Goal: Transaction & Acquisition: Purchase product/service

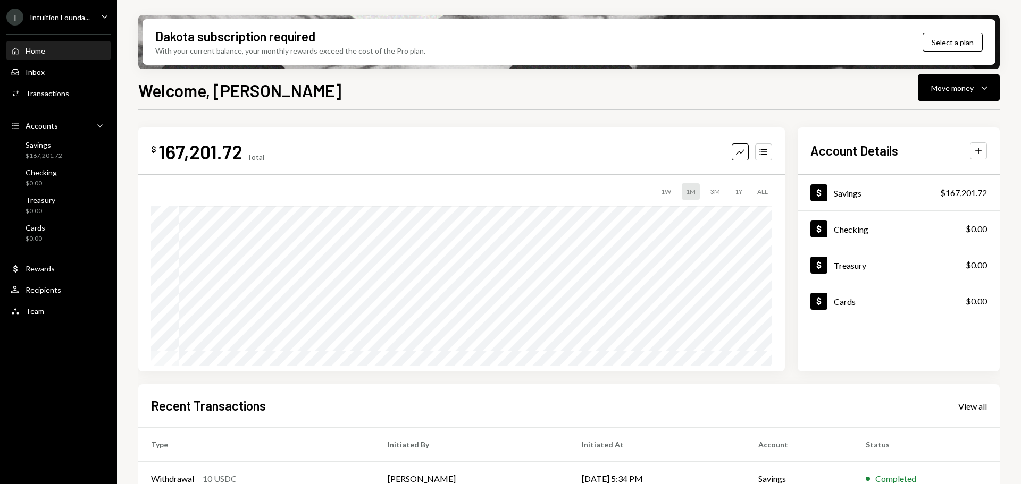
click at [39, 16] on div "Intuition Founda..." at bounding box center [60, 17] width 60 height 9
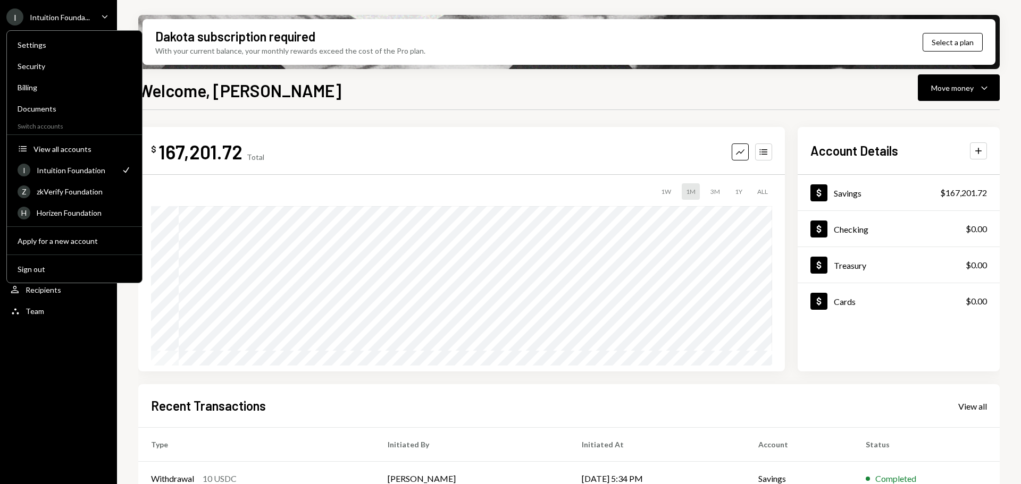
click at [23, 18] on div "I" at bounding box center [14, 17] width 17 height 17
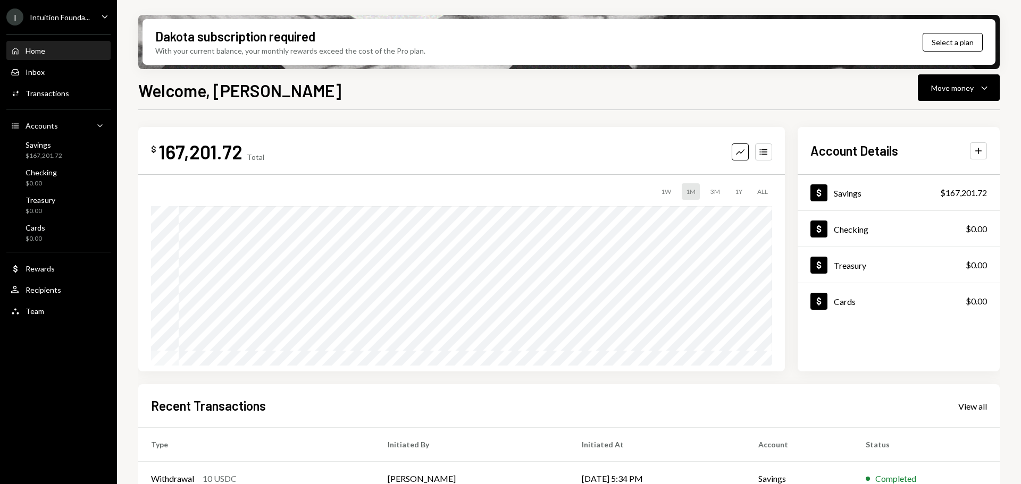
click at [66, 19] on div "Intuition Founda..." at bounding box center [60, 17] width 60 height 9
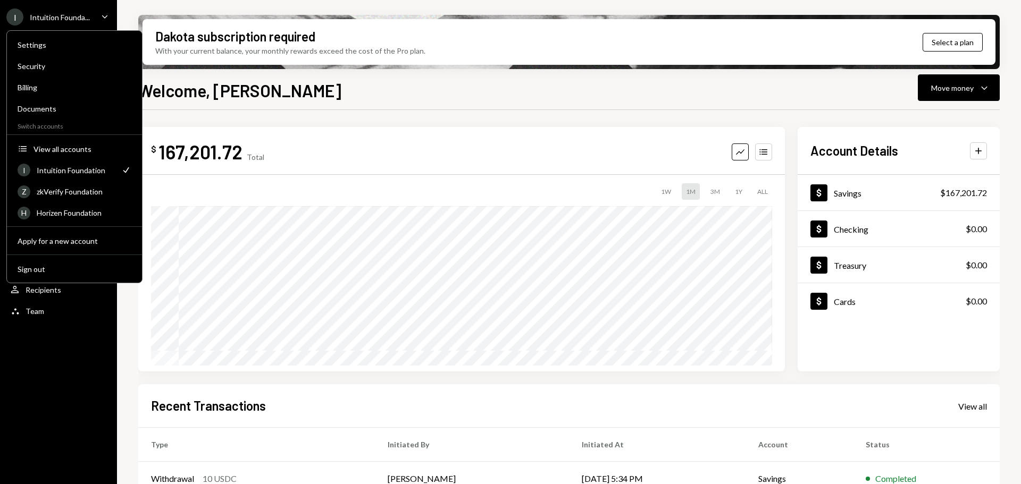
drag, startPoint x: 107, startPoint y: 13, endPoint x: 107, endPoint y: 19, distance: 5.3
click at [108, 17] on icon "Caret Down" at bounding box center [105, 17] width 12 height 12
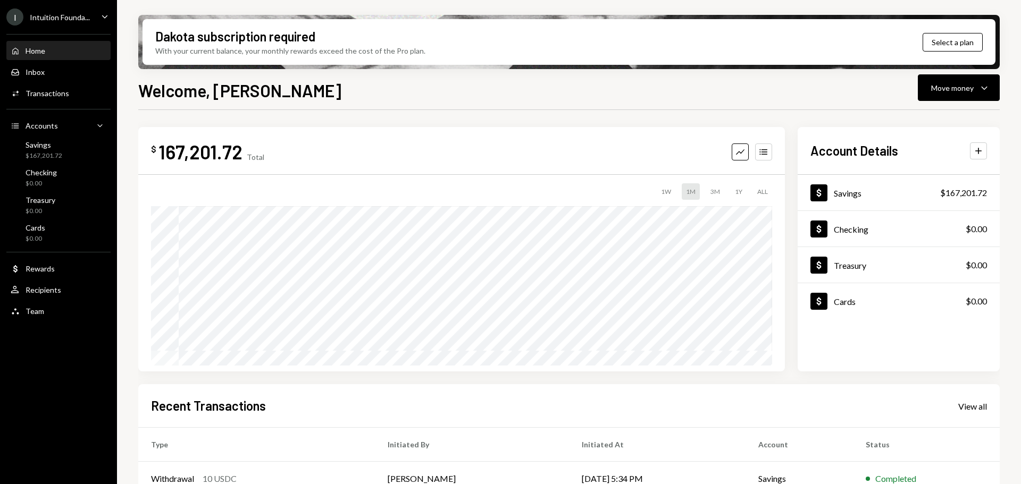
click at [105, 19] on icon "Caret Down" at bounding box center [105, 17] width 12 height 12
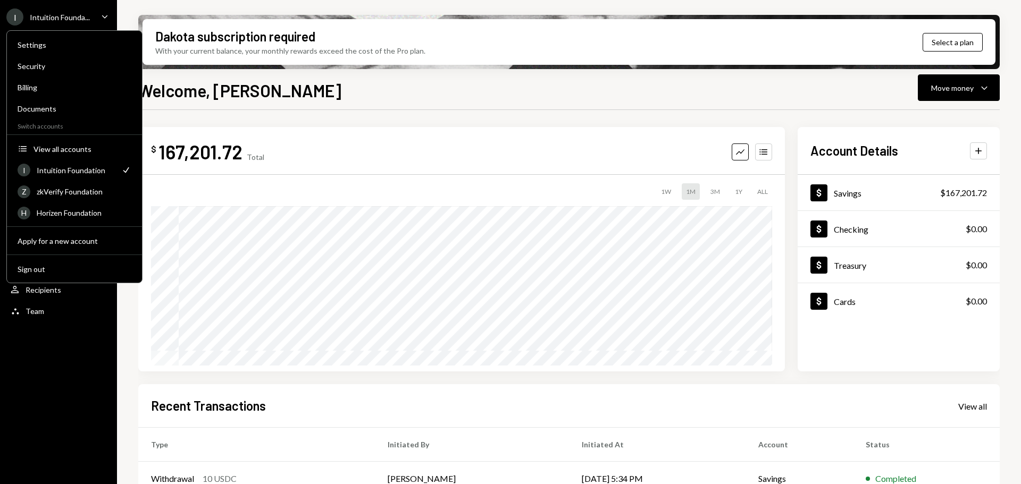
drag, startPoint x: 47, startPoint y: 474, endPoint x: 49, endPoint y: 463, distance: 11.9
click at [47, 475] on div "I Intuition Founda... Caret Down Home Home Inbox Inbox Activities Transactions …" at bounding box center [58, 242] width 117 height 484
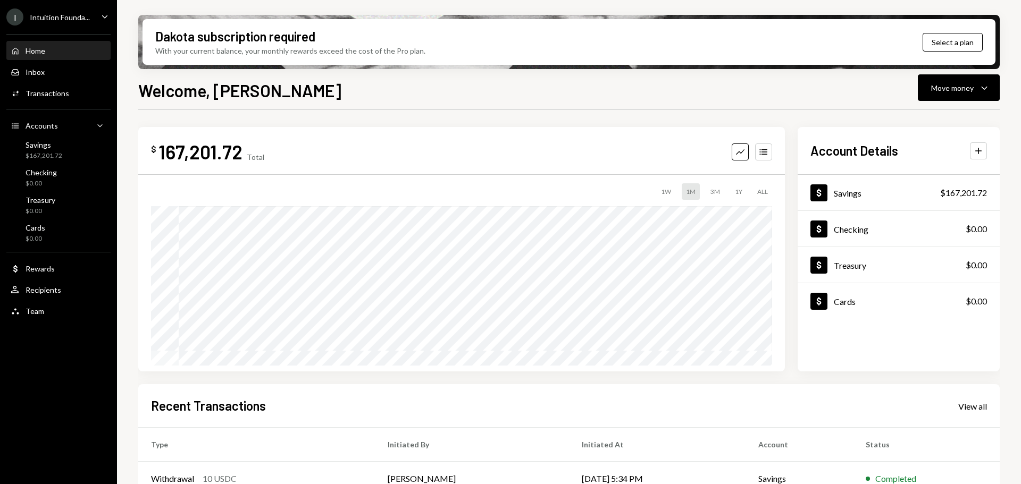
click at [43, 22] on div "I Intuition Founda..." at bounding box center [47, 17] width 83 height 17
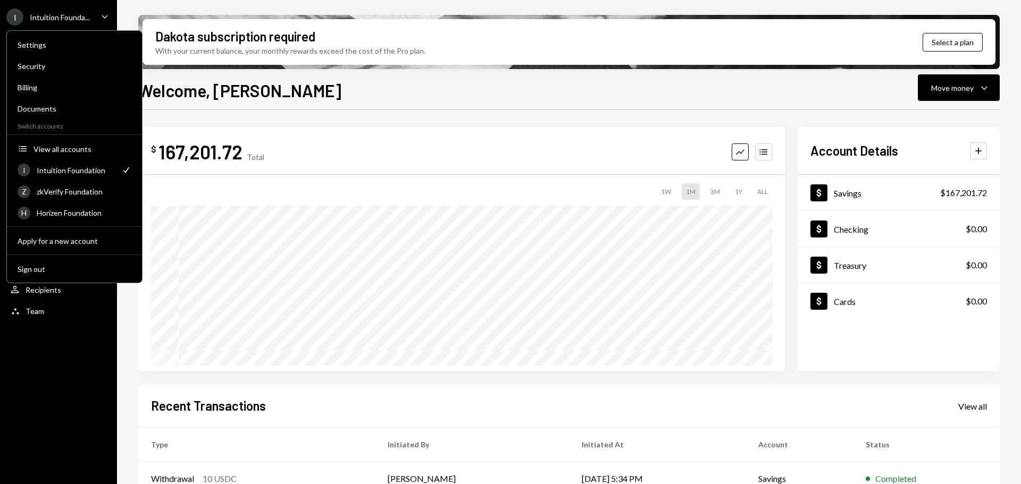
click at [46, 364] on div "I Intuition Founda... Caret Down Home Home Inbox Inbox Activities Transactions …" at bounding box center [58, 242] width 117 height 484
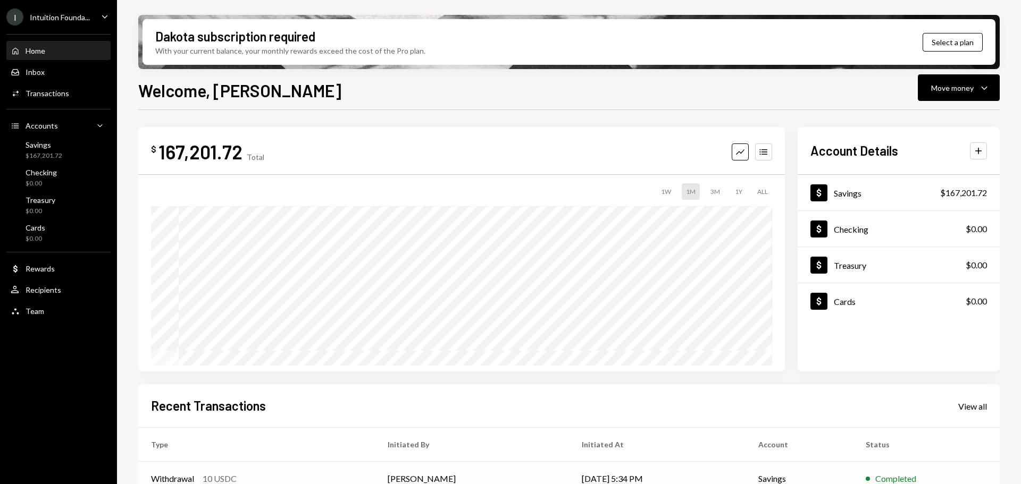
click at [375, 473] on td "[PERSON_NAME]" at bounding box center [472, 479] width 194 height 34
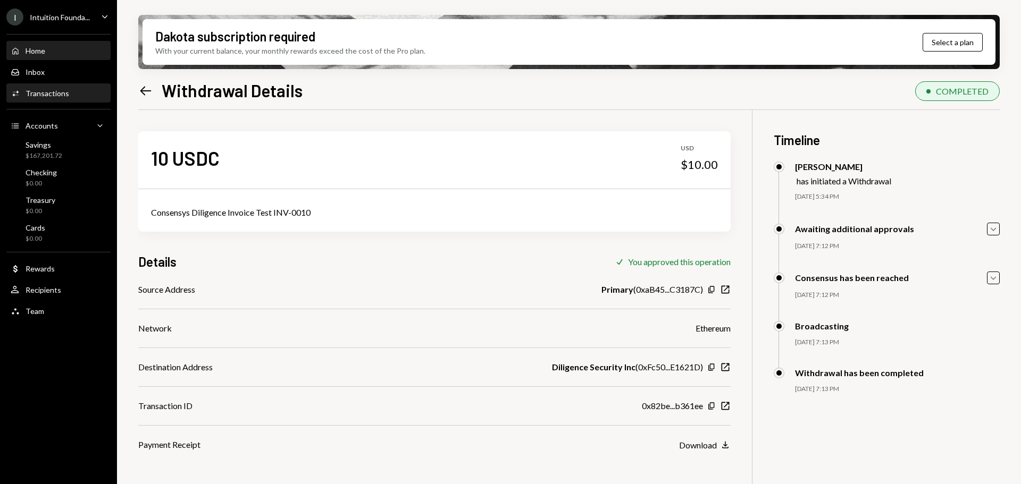
click at [28, 56] on div "Home Home" at bounding box center [59, 51] width 96 height 18
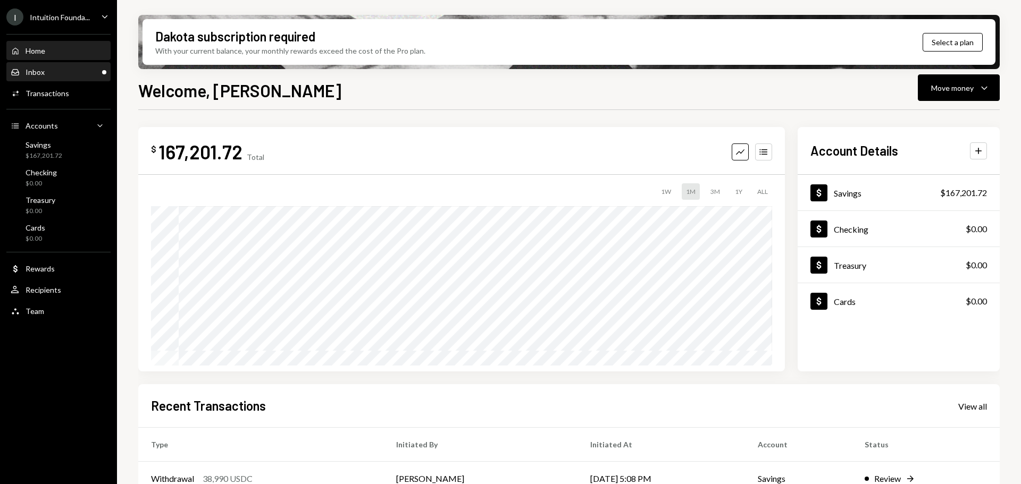
click at [56, 69] on div "Inbox Inbox" at bounding box center [59, 73] width 96 height 10
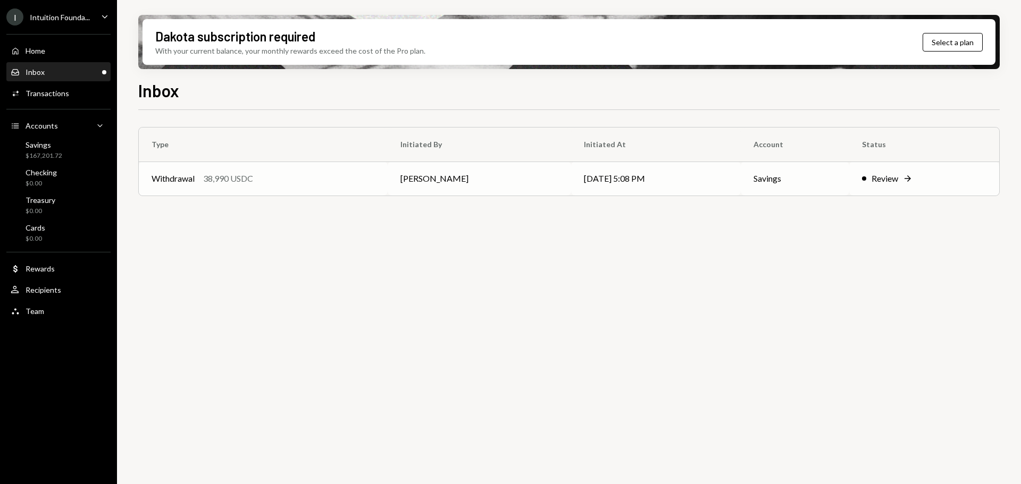
click at [196, 183] on div "Withdrawal 38,990 USDC" at bounding box center [263, 178] width 223 height 13
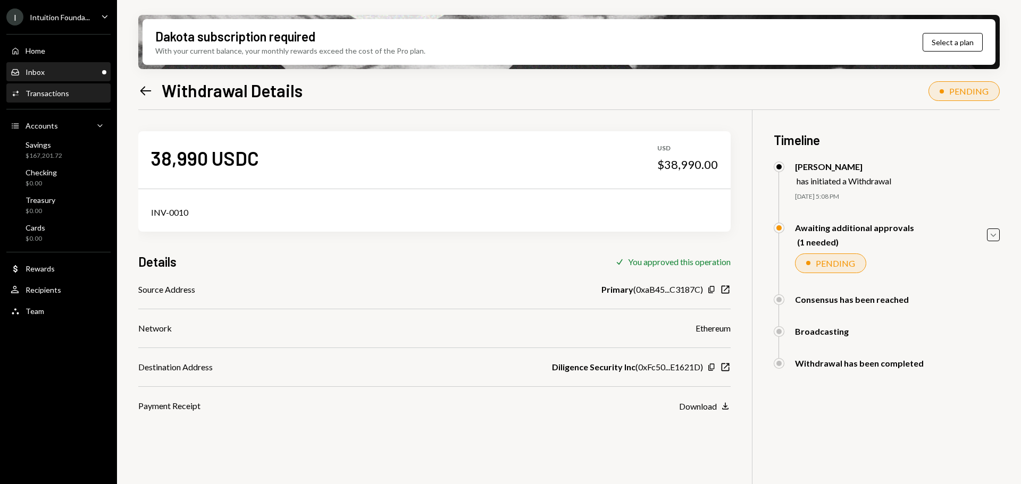
click at [67, 68] on div "Inbox Inbox" at bounding box center [59, 73] width 96 height 10
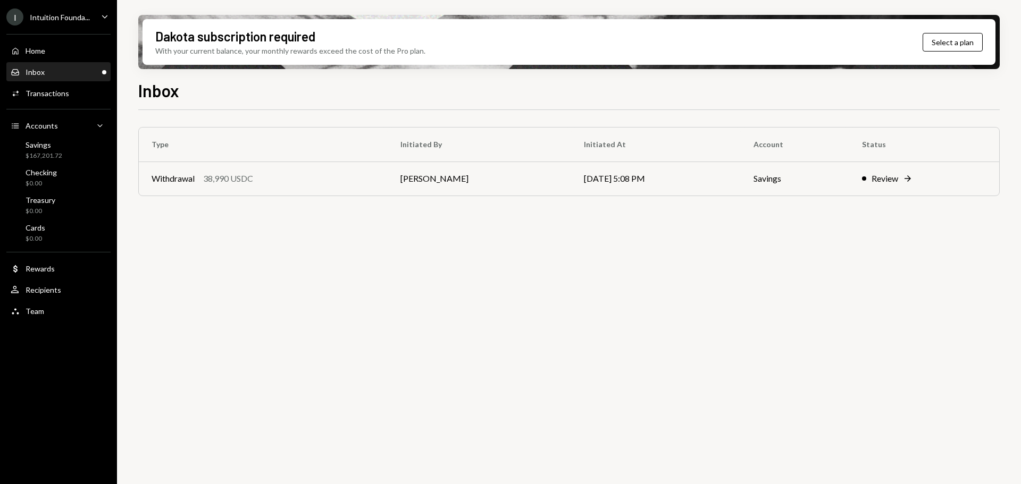
click at [44, 28] on div "Home Home Inbox Inbox Activities Transactions Accounts Accounts Caret Down Savi…" at bounding box center [58, 175] width 117 height 295
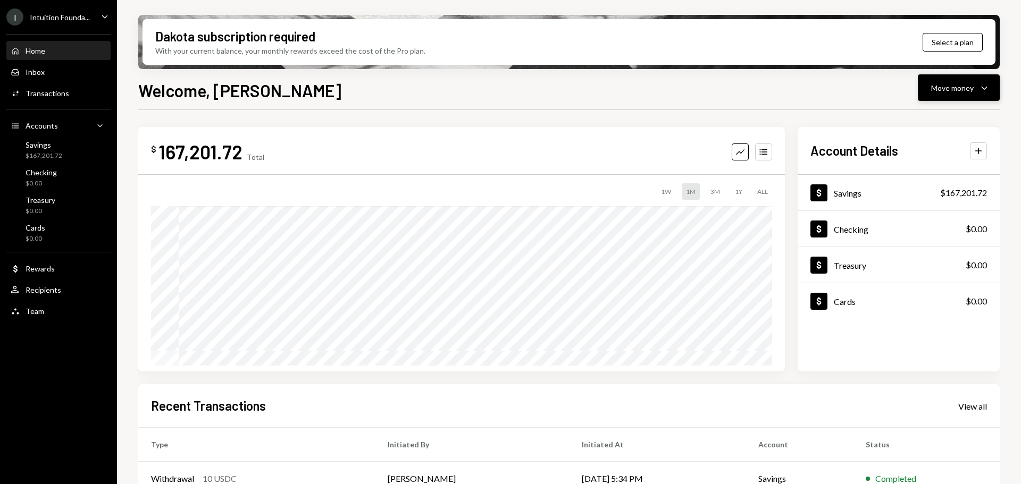
click at [944, 91] on div "Move money" at bounding box center [952, 87] width 43 height 11
click at [920, 120] on div "Send" at bounding box center [950, 119] width 78 height 11
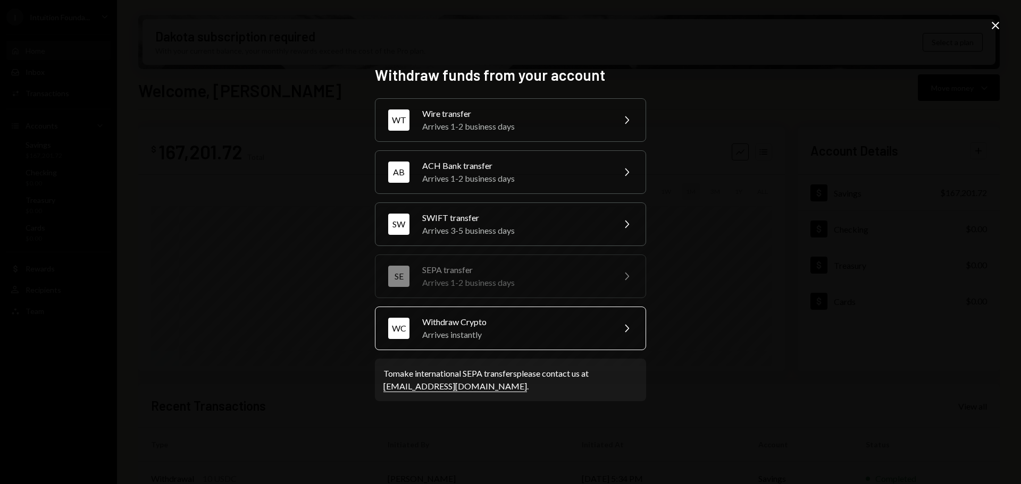
click at [505, 340] on div "Arrives instantly" at bounding box center [514, 335] width 185 height 13
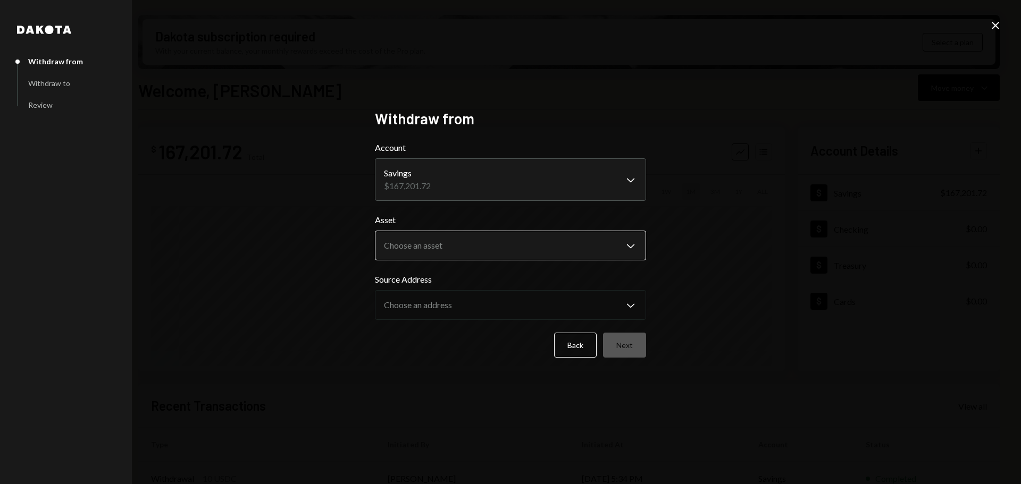
click at [508, 247] on body "I Intuition Founda... Caret Down Home Home Inbox Inbox Activities Transactions …" at bounding box center [510, 242] width 1021 height 484
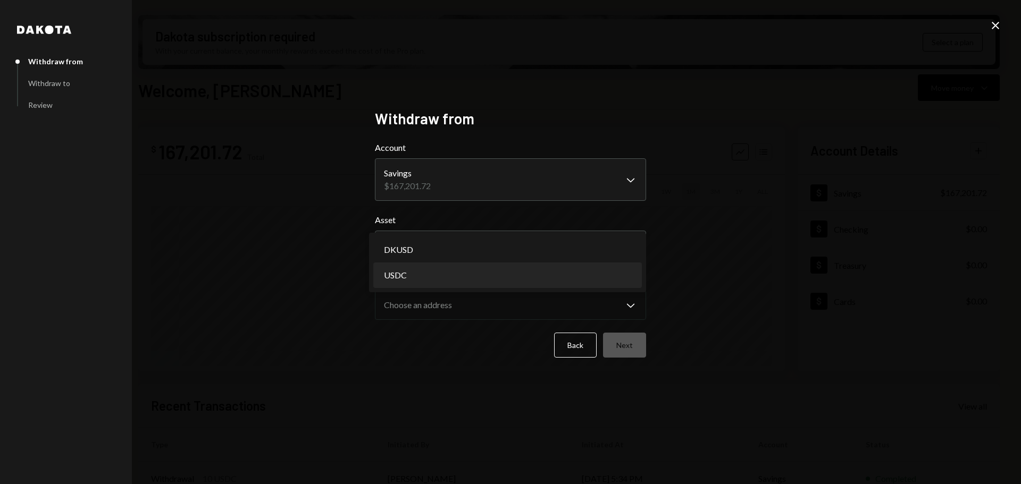
select select "****"
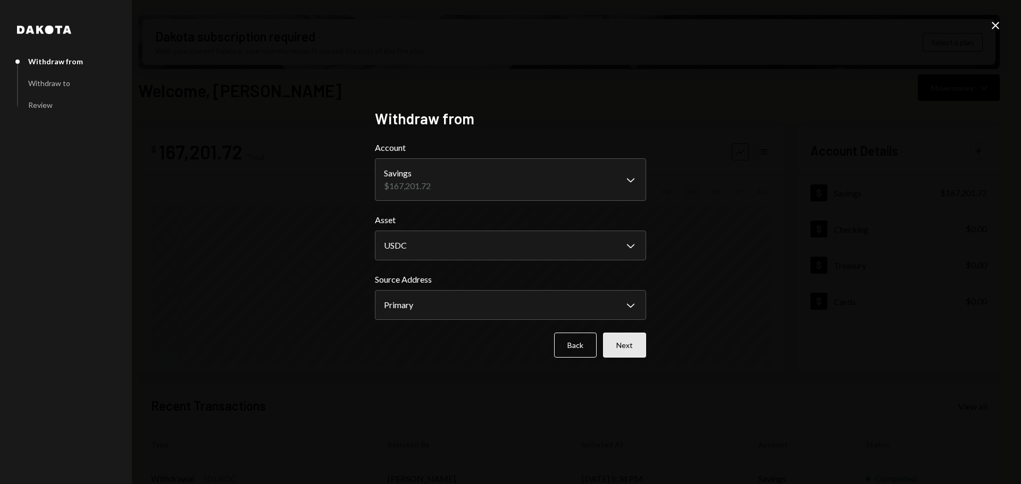
click at [624, 346] on button "Next" at bounding box center [624, 345] width 43 height 25
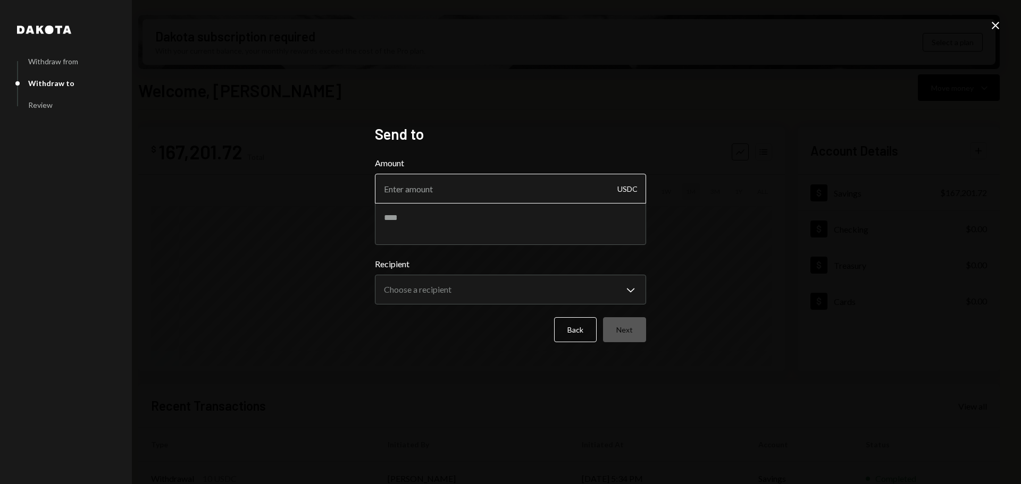
click at [475, 195] on input "Amount" at bounding box center [510, 189] width 271 height 30
type input "2"
type input "38990"
click at [426, 215] on textarea at bounding box center [510, 224] width 271 height 43
paste textarea "********"
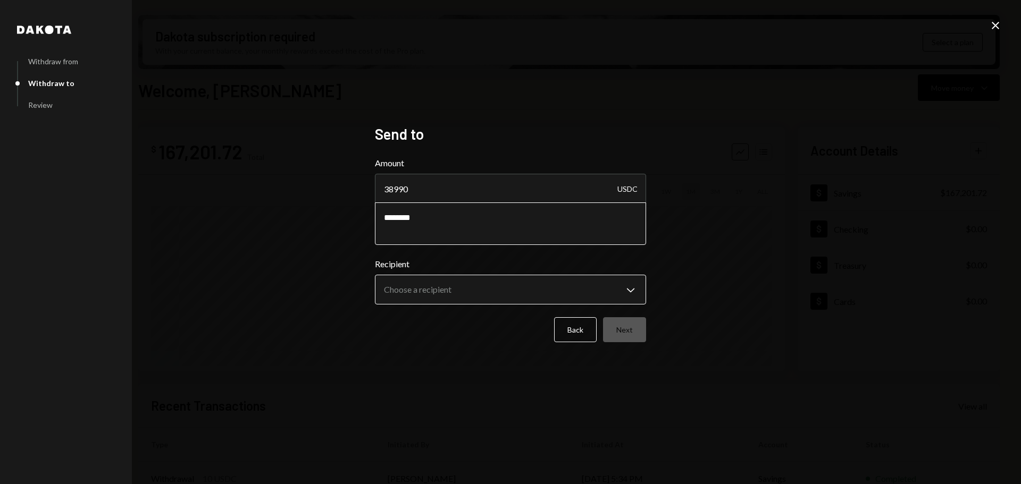
type textarea "********"
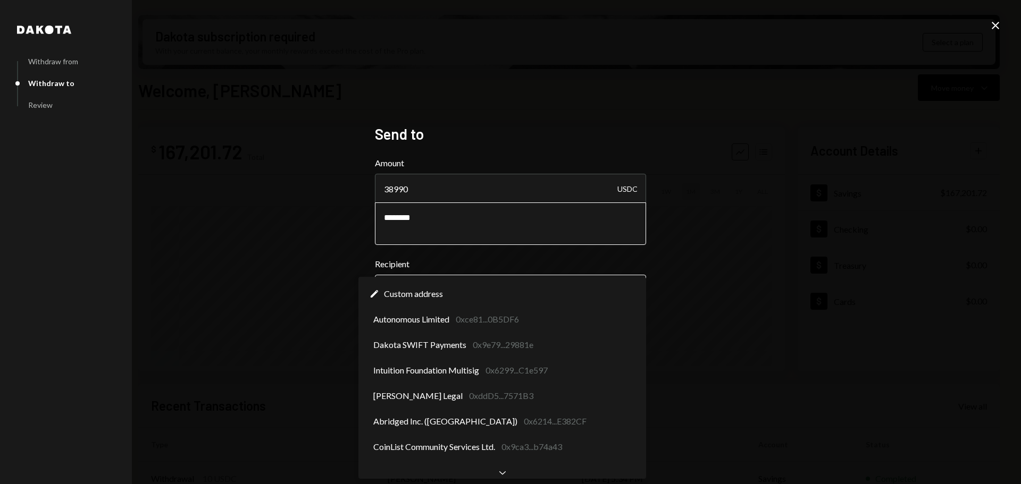
click at [444, 295] on body "I Intuition Founda... Caret Down Home Home Inbox Inbox Activities Transactions …" at bounding box center [510, 242] width 1021 height 484
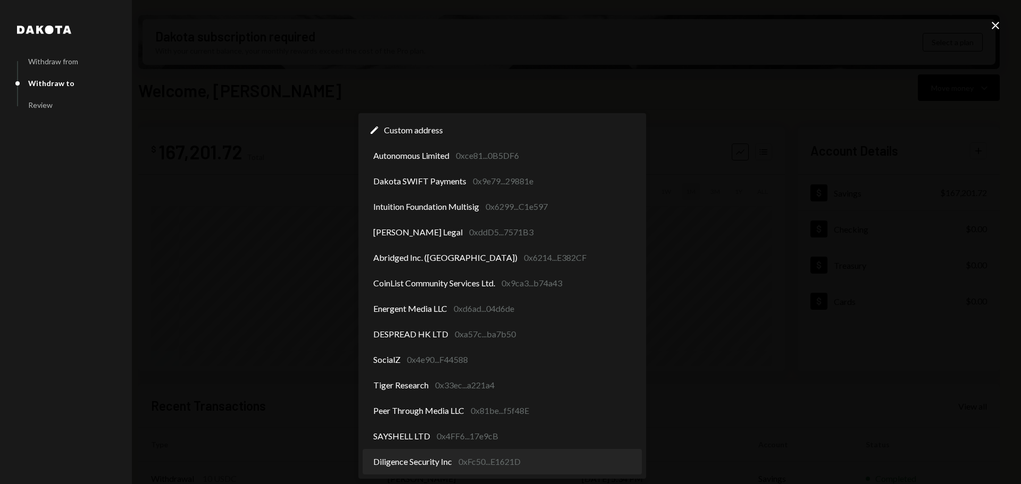
select select "**********"
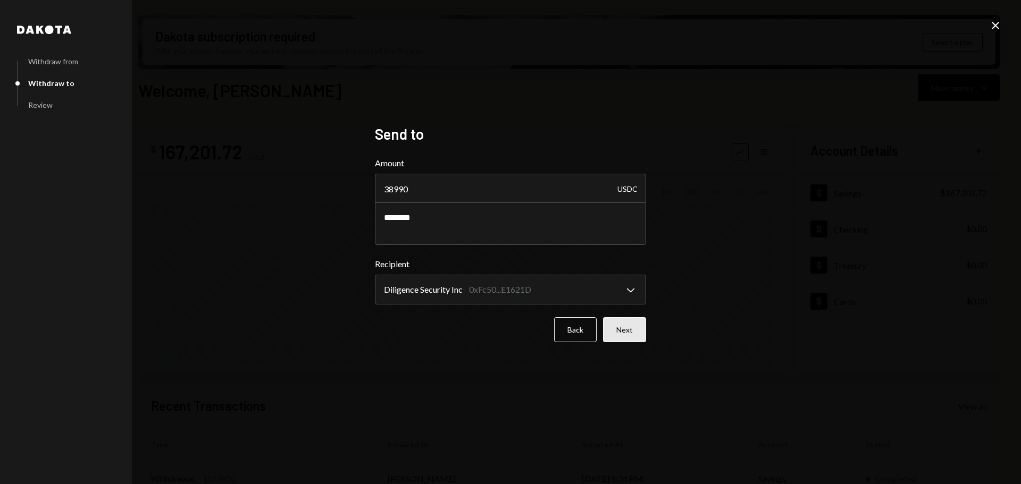
click at [617, 335] on button "Next" at bounding box center [624, 329] width 43 height 25
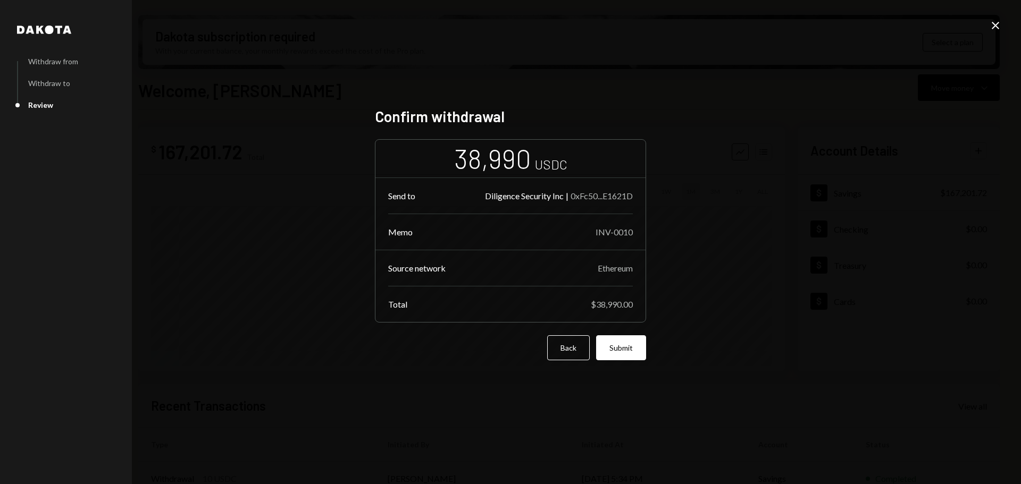
click at [608, 340] on button "Submit" at bounding box center [621, 348] width 50 height 25
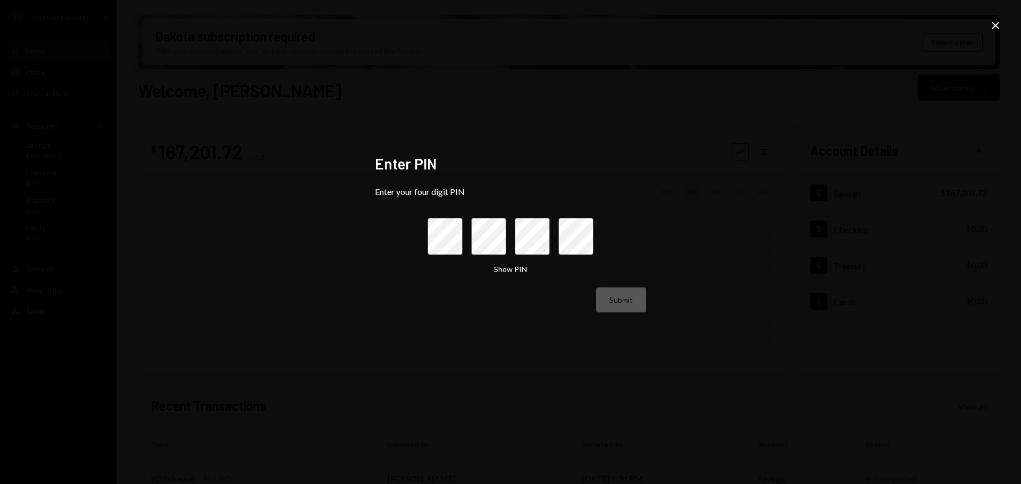
click at [992, 25] on icon "Close" at bounding box center [995, 25] width 13 height 13
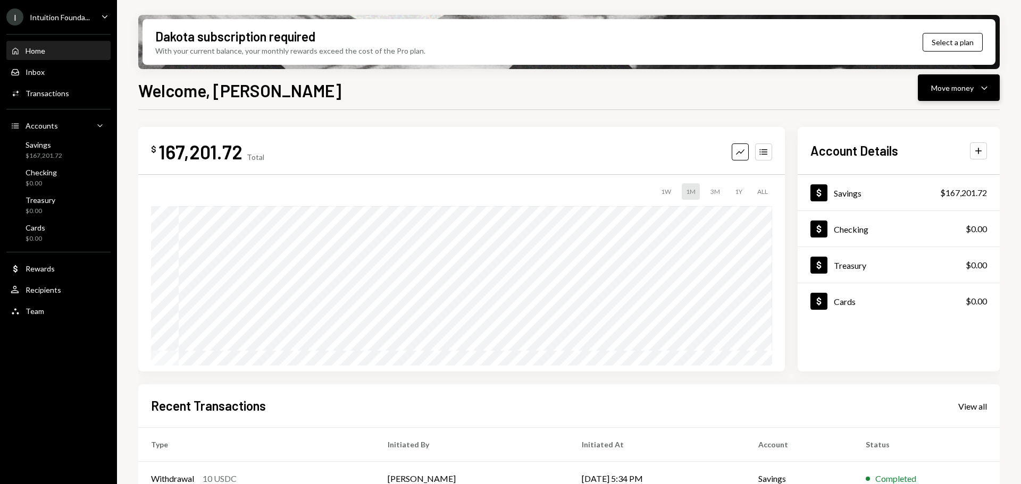
click at [952, 91] on div "Move money" at bounding box center [952, 87] width 43 height 11
click at [922, 125] on div "Withdraw Send" at bounding box center [942, 120] width 106 height 24
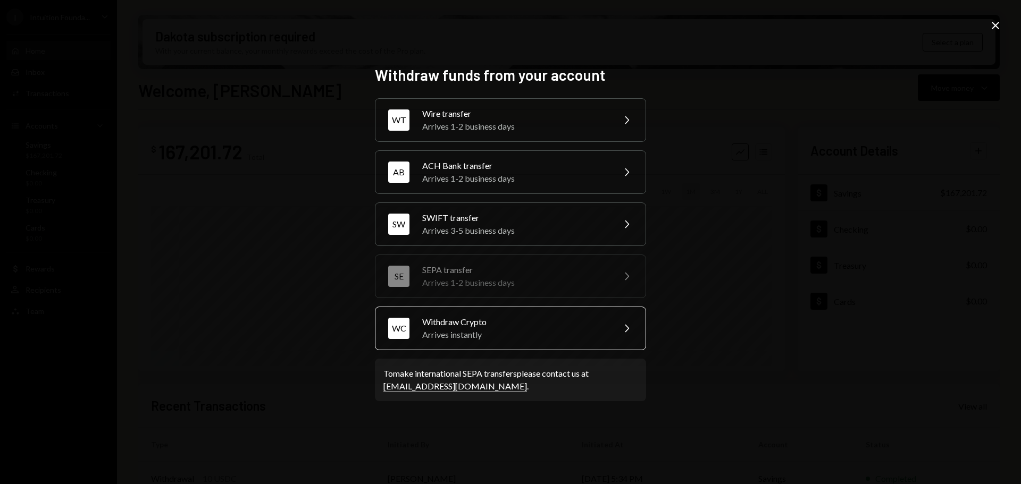
click at [467, 329] on div "Arrives instantly" at bounding box center [514, 335] width 185 height 13
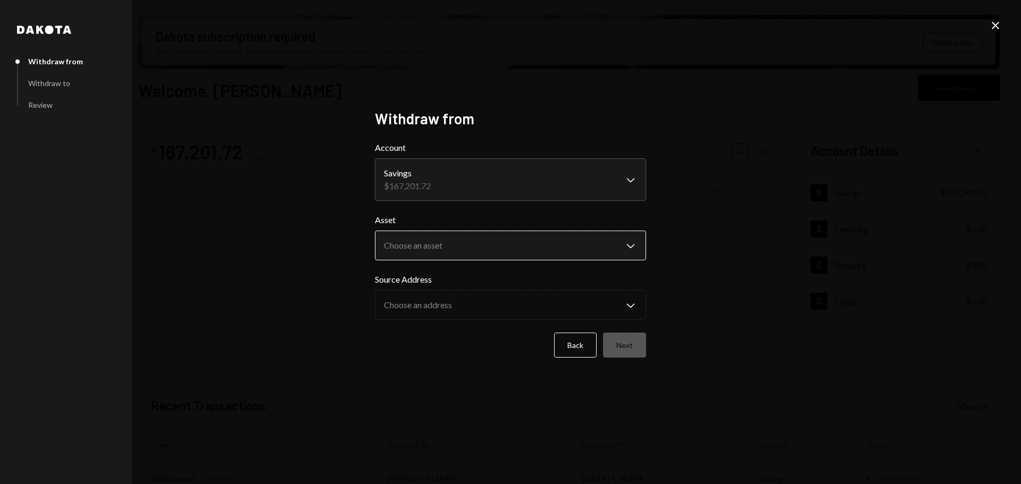
click at [480, 252] on body "I Intuition Founda... Caret Down Home Home Inbox Inbox Activities Transactions …" at bounding box center [510, 242] width 1021 height 484
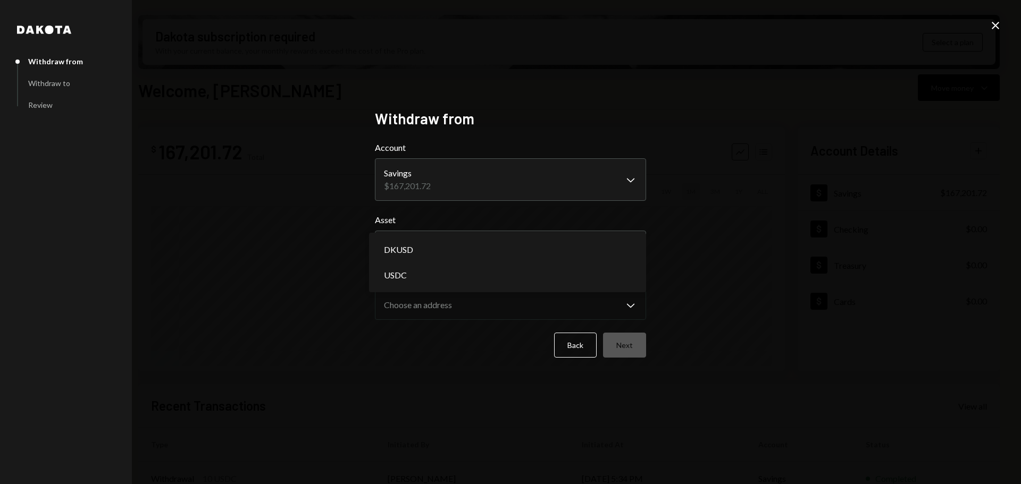
select select "*****"
drag, startPoint x: 479, startPoint y: 273, endPoint x: 489, endPoint y: 267, distance: 12.4
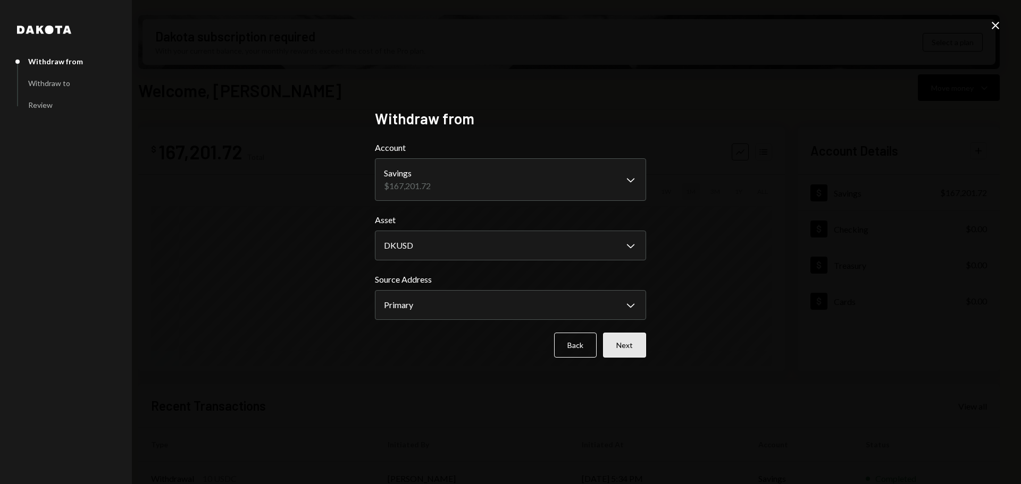
click at [636, 350] on button "Next" at bounding box center [624, 345] width 43 height 25
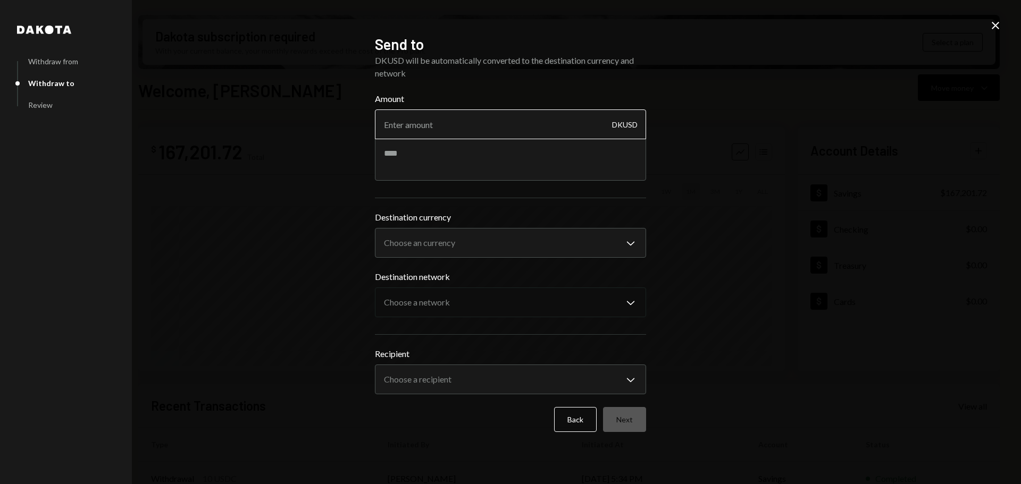
click at [483, 129] on input "Amount" at bounding box center [510, 125] width 271 height 30
type input "38990"
click at [468, 155] on div "Amount 38990 DKUSD" at bounding box center [510, 137] width 271 height 88
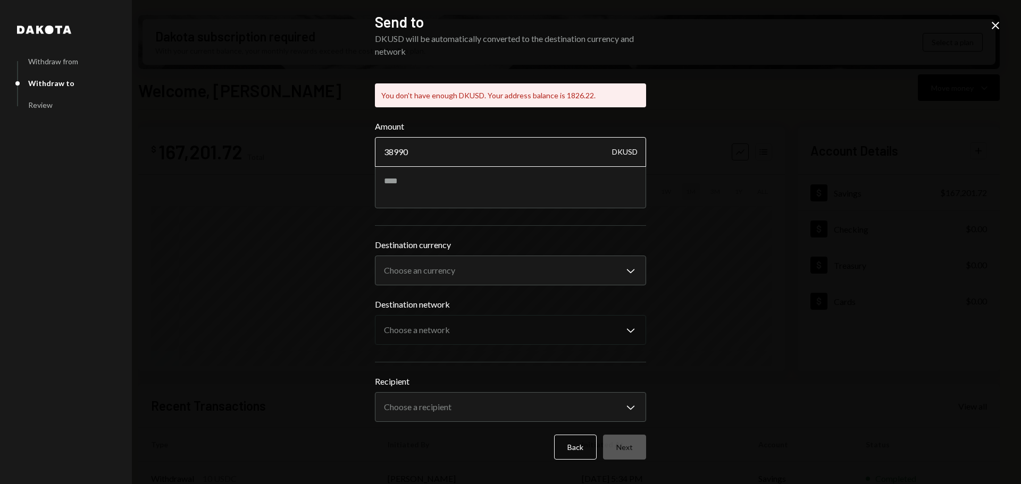
paste input "number"
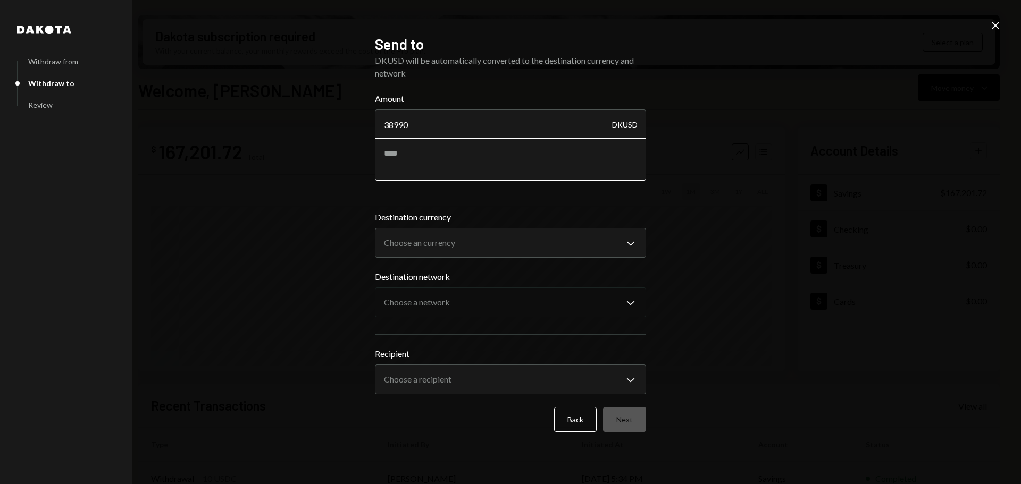
click at [437, 174] on textarea at bounding box center [510, 159] width 271 height 43
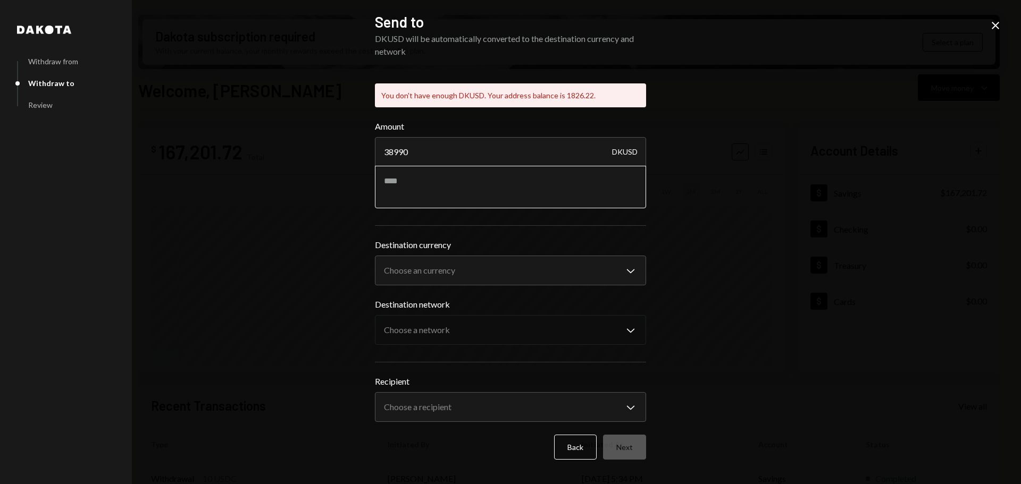
click at [423, 183] on textarea at bounding box center [510, 187] width 271 height 43
drag, startPoint x: 422, startPoint y: 154, endPoint x: 343, endPoint y: 143, distance: 80.0
click at [343, 143] on div "**********" at bounding box center [510, 242] width 1021 height 484
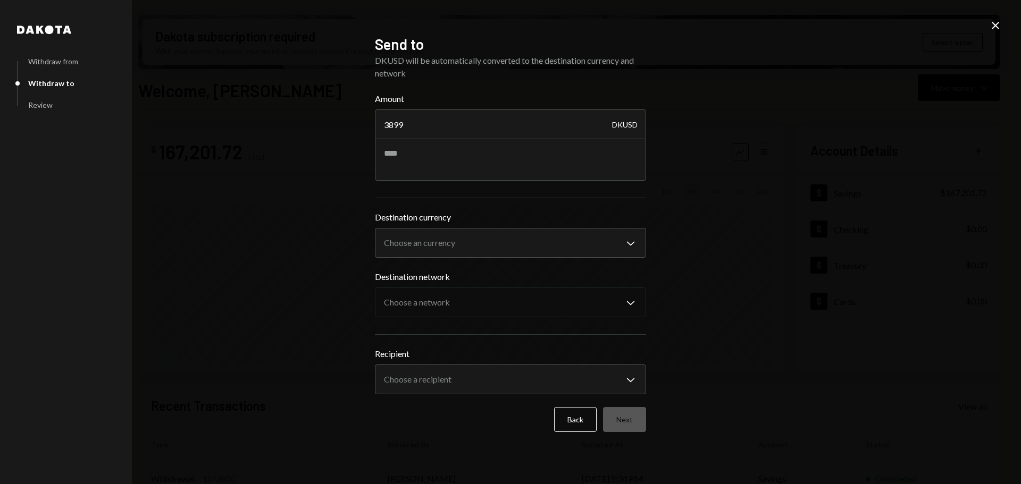
type input "38990"
click at [468, 167] on textarea at bounding box center [510, 159] width 271 height 43
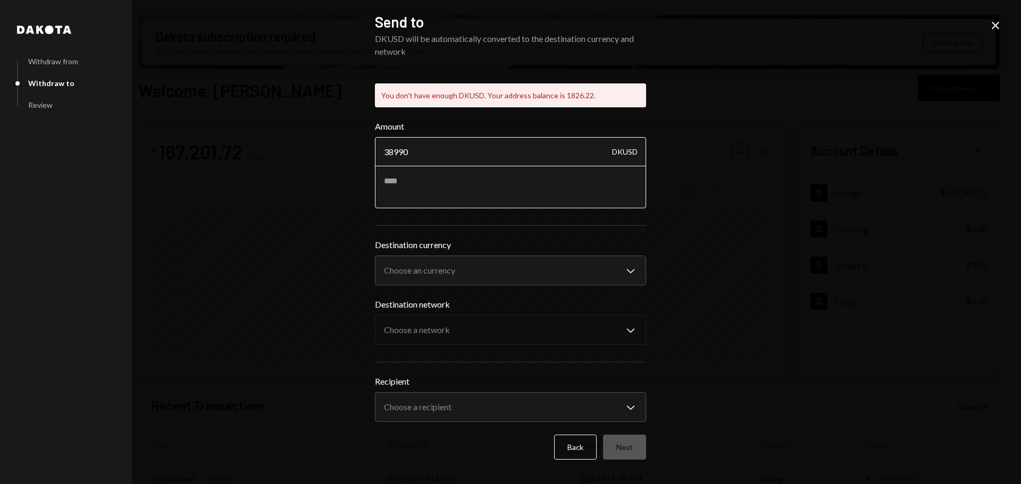
click at [441, 173] on textarea at bounding box center [510, 187] width 271 height 43
drag, startPoint x: 469, startPoint y: 140, endPoint x: 325, endPoint y: 142, distance: 144.1
click at [325, 142] on div "**********" at bounding box center [510, 242] width 1021 height 484
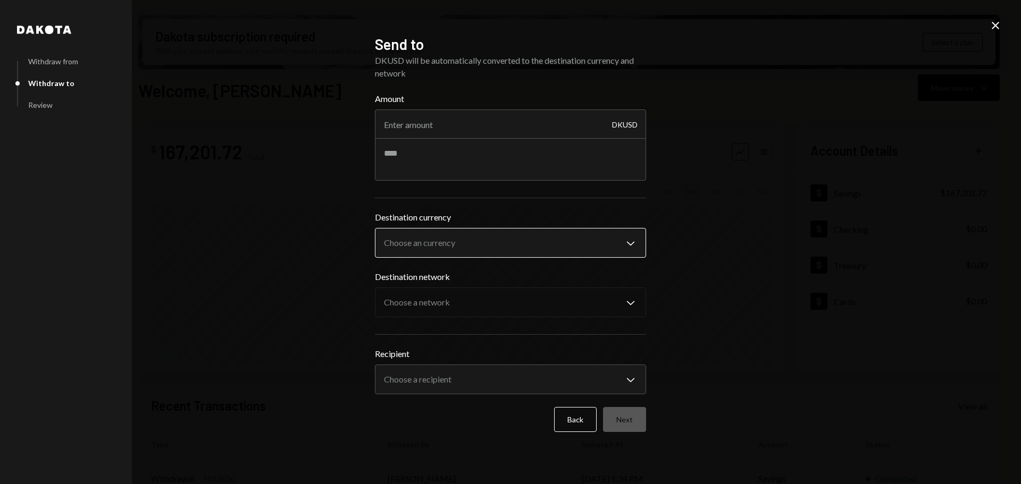
click at [449, 264] on div "**********" at bounding box center [510, 294] width 271 height 201
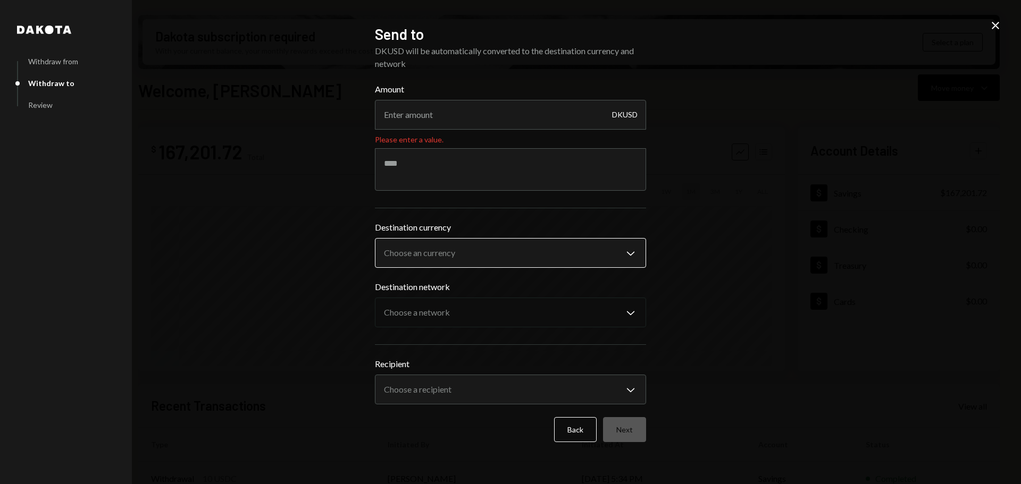
click at [439, 251] on body "I Intuition Founda... Caret Down Home Home Inbox Inbox Activities Transactions …" at bounding box center [510, 242] width 1021 height 484
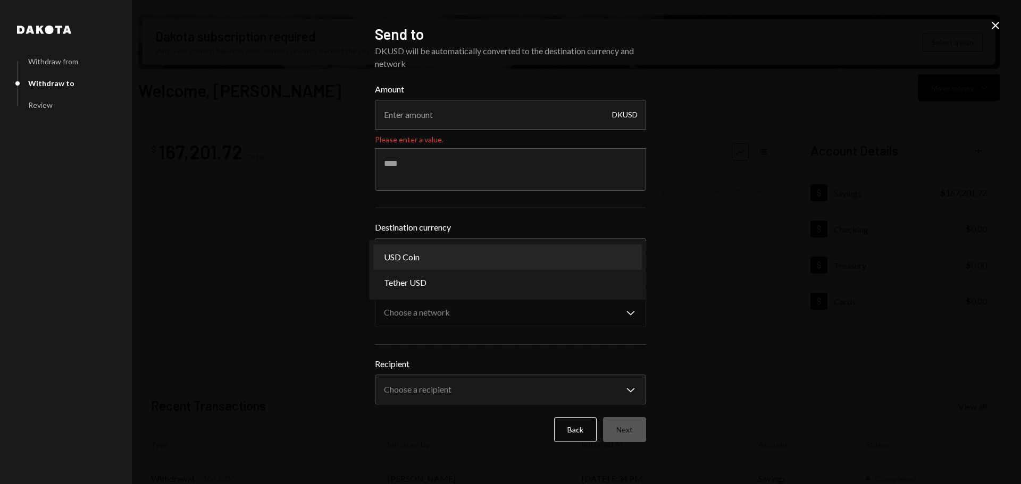
select select "****"
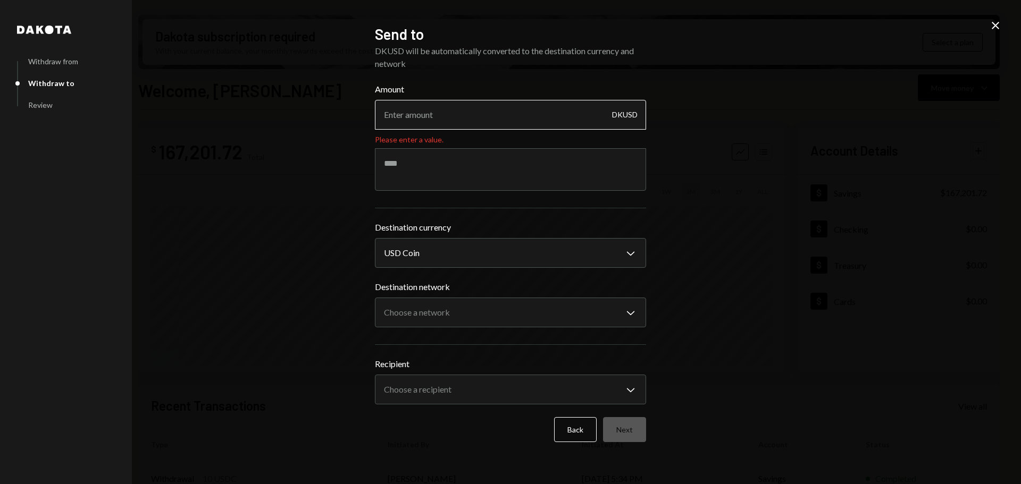
click at [438, 107] on input "Amount" at bounding box center [510, 115] width 271 height 30
click at [577, 125] on input "Amount" at bounding box center [510, 115] width 271 height 30
click at [579, 435] on button "Back" at bounding box center [575, 429] width 43 height 25
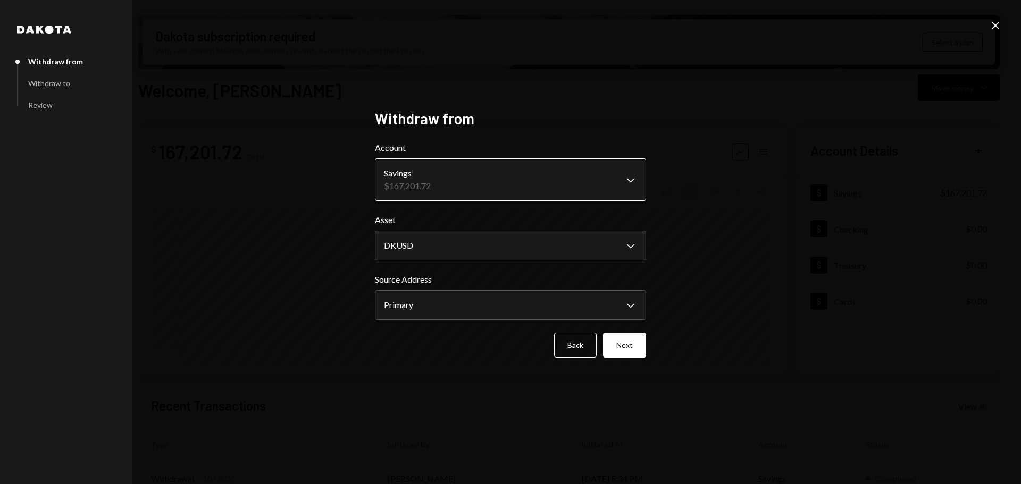
click at [611, 196] on body "I Intuition Founda... Caret Down Home Home Inbox Inbox Activities Transactions …" at bounding box center [510, 242] width 1021 height 484
click at [577, 351] on button "Back" at bounding box center [575, 345] width 43 height 25
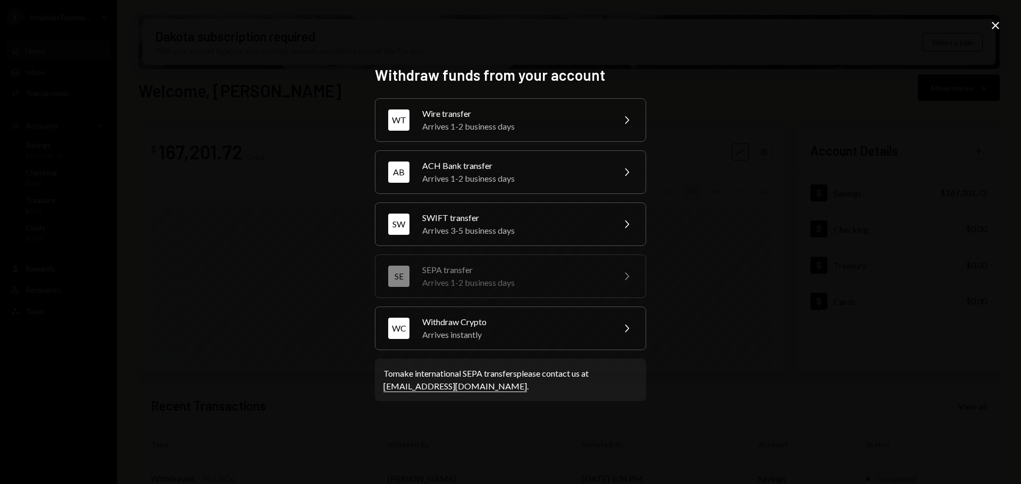
click at [994, 23] on icon "Close" at bounding box center [995, 25] width 13 height 13
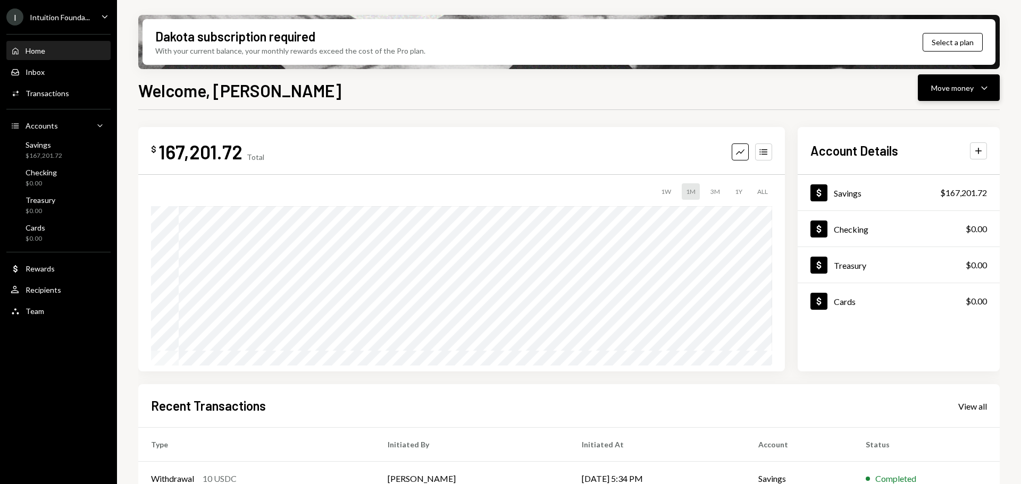
click at [945, 98] on button "Move money Caret Down" at bounding box center [959, 87] width 82 height 27
click at [922, 125] on div "Withdraw Send" at bounding box center [942, 120] width 106 height 24
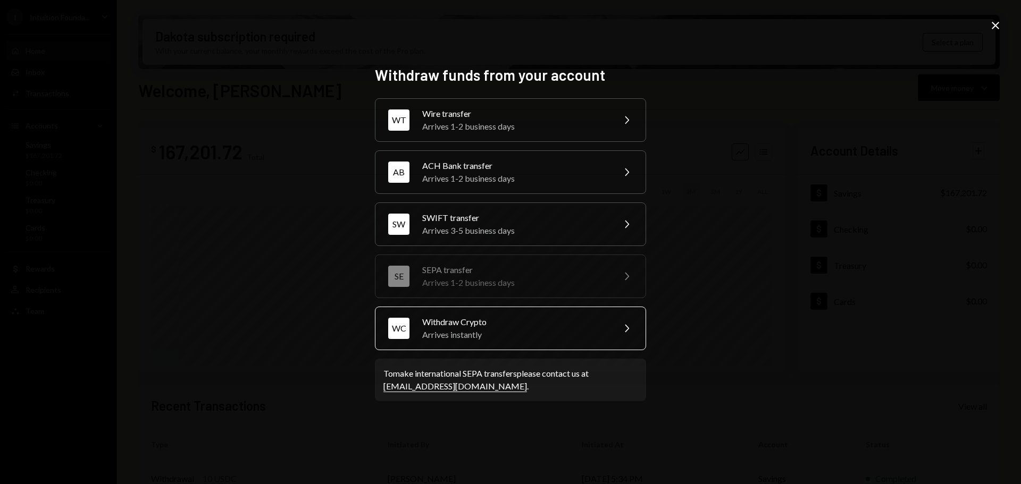
click at [550, 330] on div "Arrives instantly" at bounding box center [514, 335] width 185 height 13
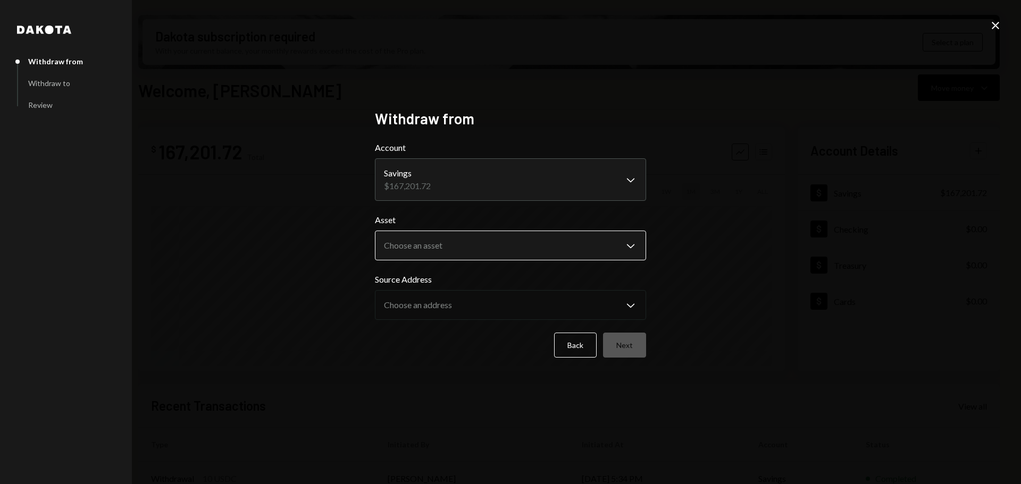
click at [441, 240] on body "I Intuition Founda... Caret Down Home Home Inbox Inbox Activities Transactions …" at bounding box center [510, 242] width 1021 height 484
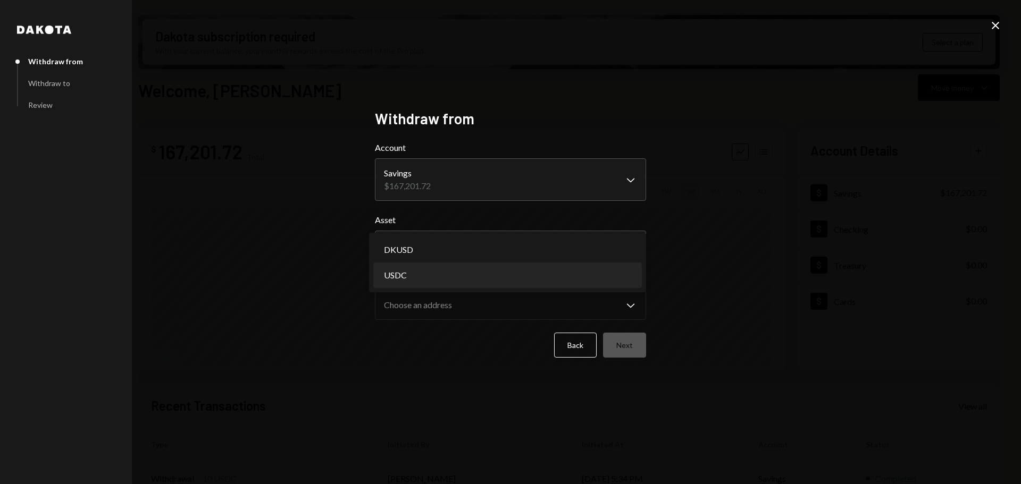
select select "****"
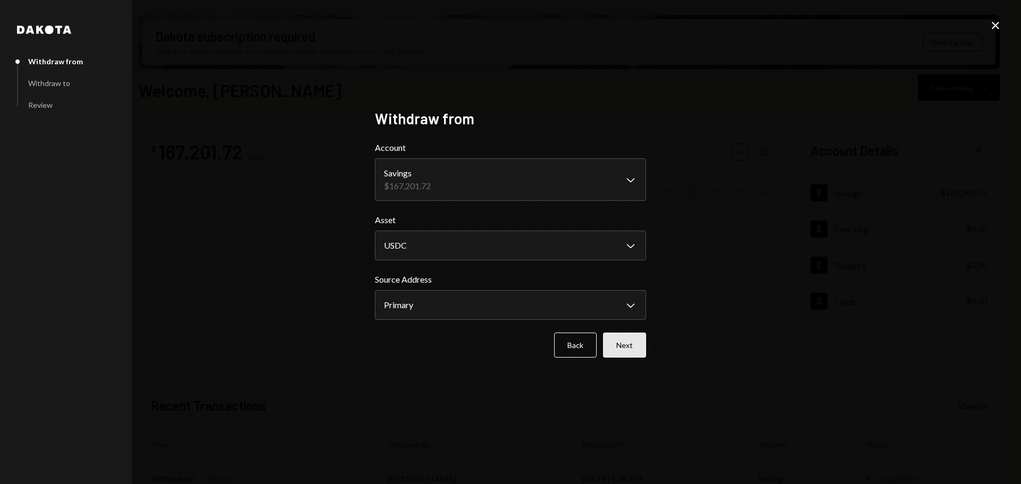
click at [636, 345] on button "Next" at bounding box center [624, 345] width 43 height 25
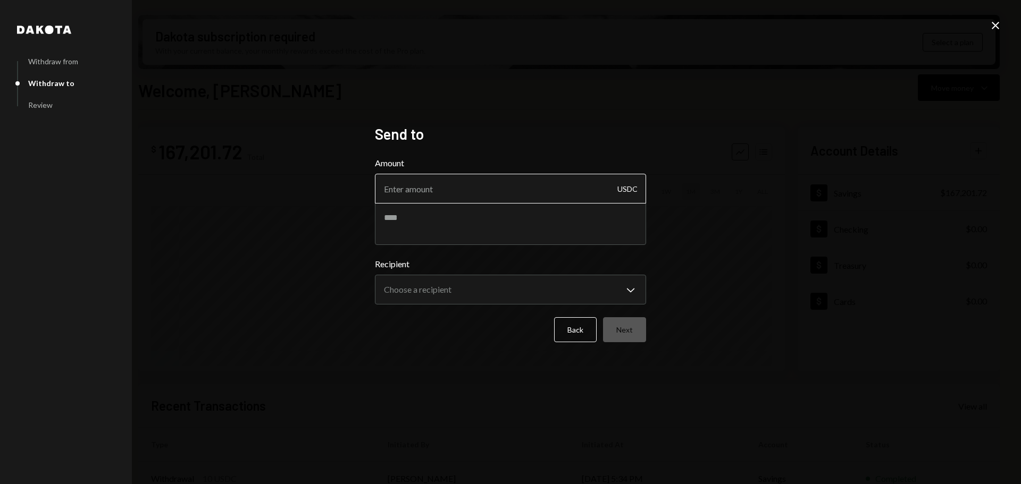
click at [494, 186] on input "Amount" at bounding box center [510, 189] width 271 height 30
type input "38990"
click at [474, 237] on textarea at bounding box center [510, 224] width 271 height 43
paste textarea "********"
type textarea "********"
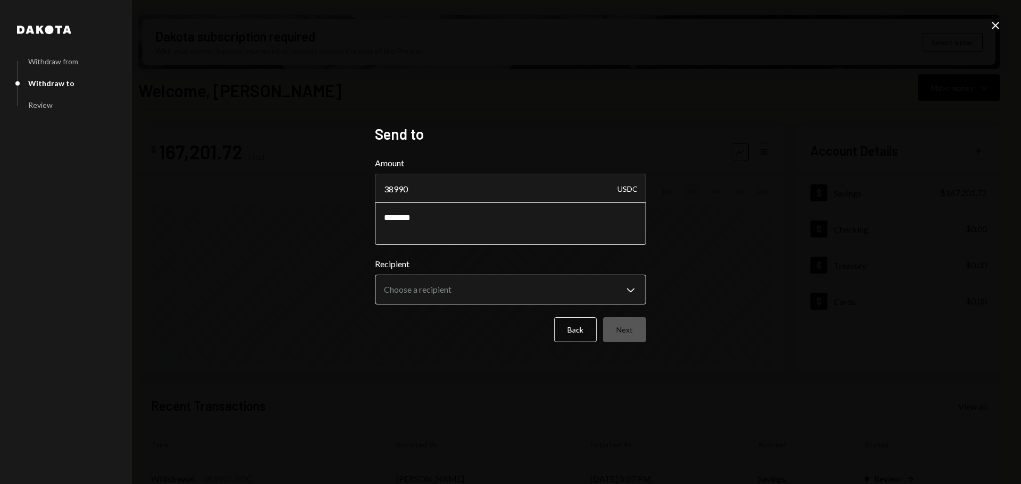
click at [415, 281] on body "I Intuition Founda... Caret Down Home Home Inbox Inbox Activities Transactions …" at bounding box center [510, 242] width 1021 height 484
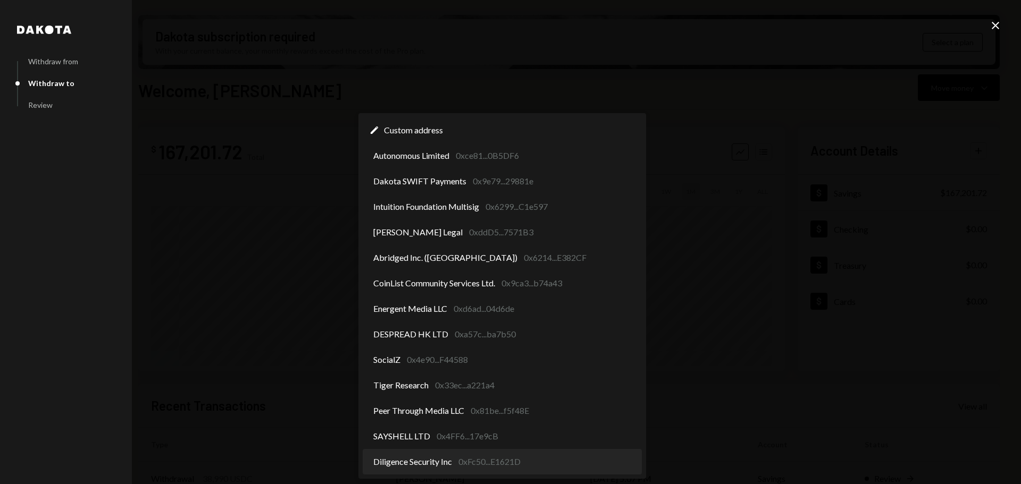
select select "**********"
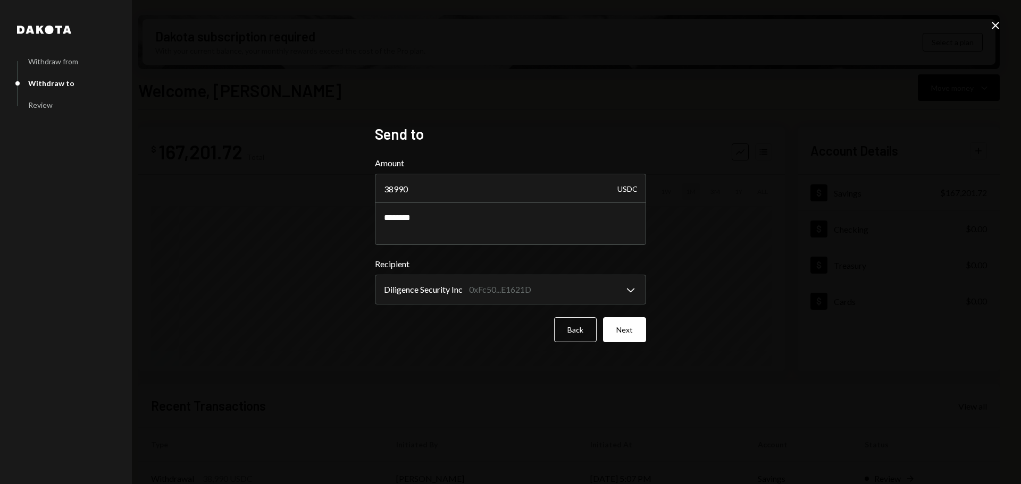
drag, startPoint x: 615, startPoint y: 330, endPoint x: 611, endPoint y: 341, distance: 11.8
click at [617, 331] on button "Next" at bounding box center [624, 329] width 43 height 25
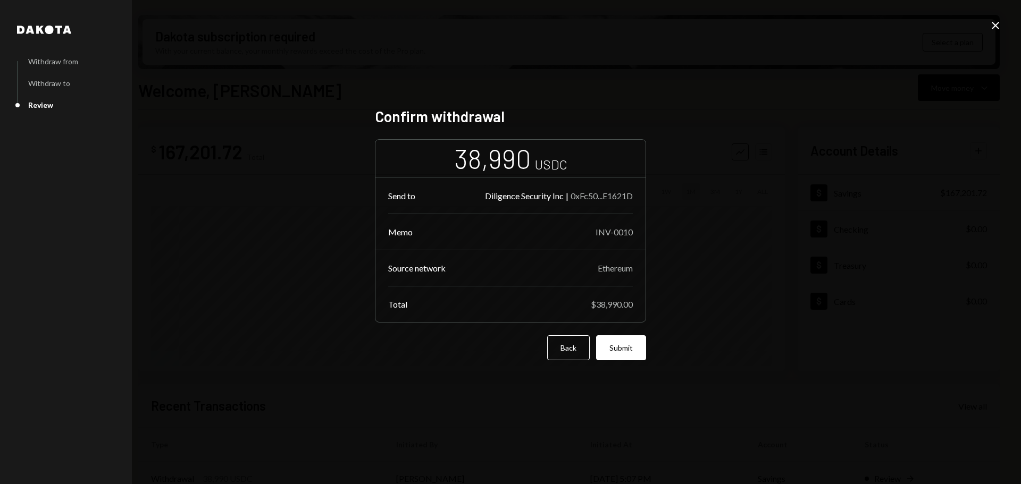
click at [639, 325] on form "38,990 USDC Send to Diligence Security Inc | 0xFc50...E1621D Memo INV-0010 Sour…" at bounding box center [510, 249] width 271 height 221
click at [625, 349] on button "Submit" at bounding box center [621, 348] width 50 height 25
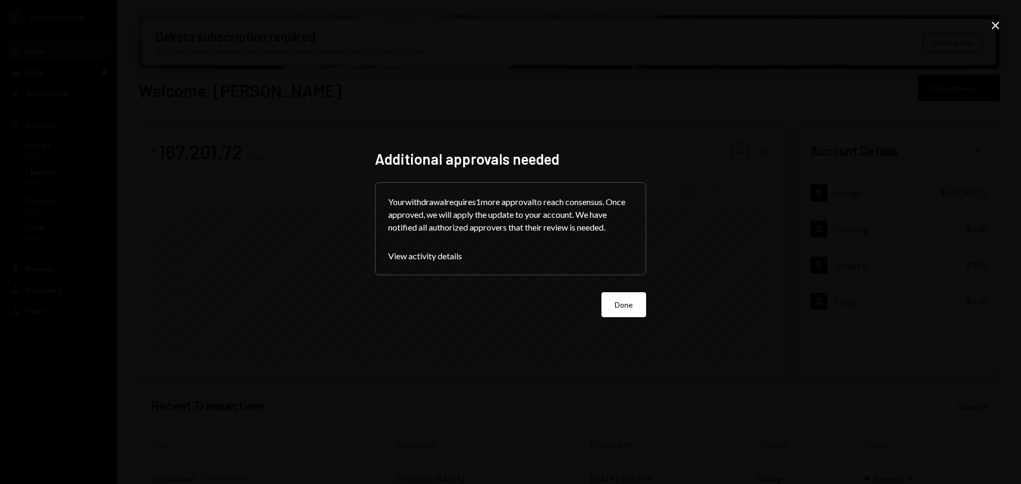
click at [623, 320] on div "Additional approvals needed Your withdrawal requires 1 more approval to reach c…" at bounding box center [510, 242] width 271 height 185
click at [615, 309] on button "Done" at bounding box center [623, 304] width 45 height 25
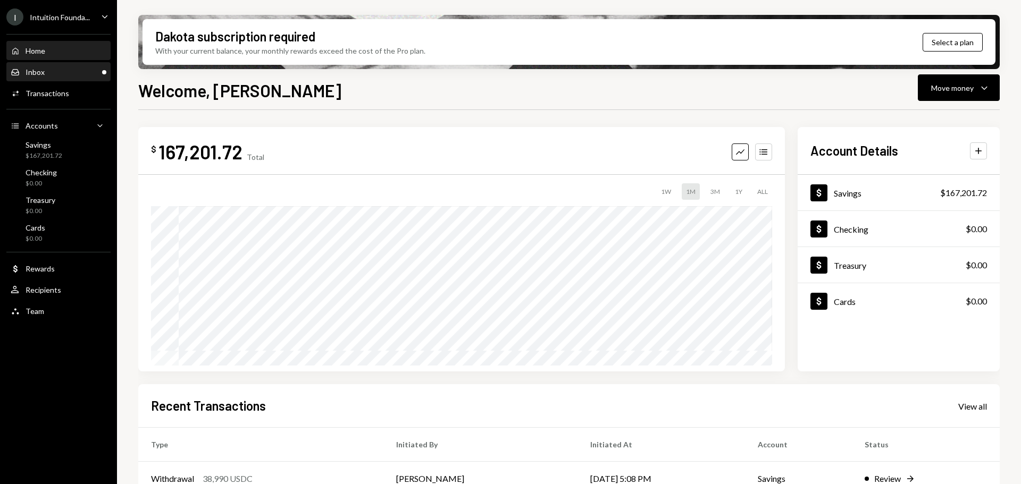
click at [36, 73] on div "Inbox" at bounding box center [35, 72] width 19 height 9
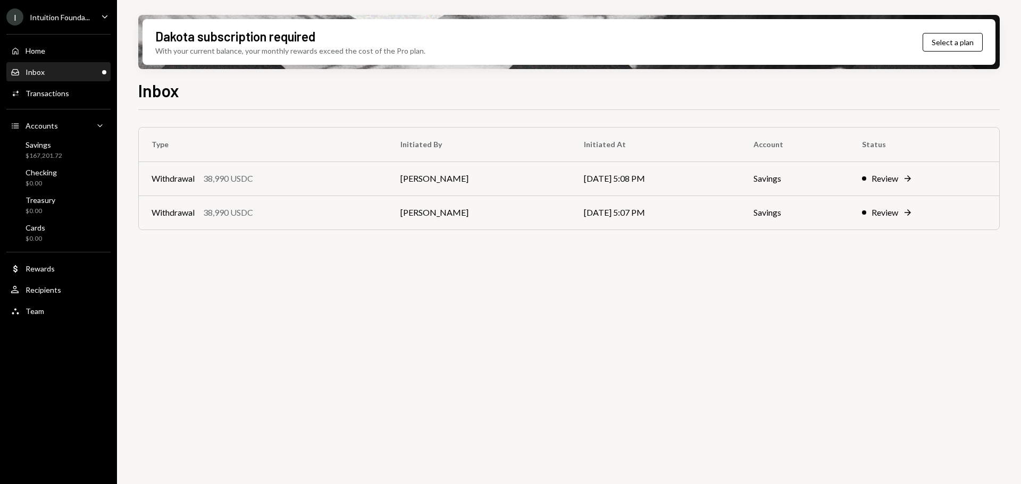
click at [435, 184] on td "[PERSON_NAME]" at bounding box center [479, 179] width 183 height 34
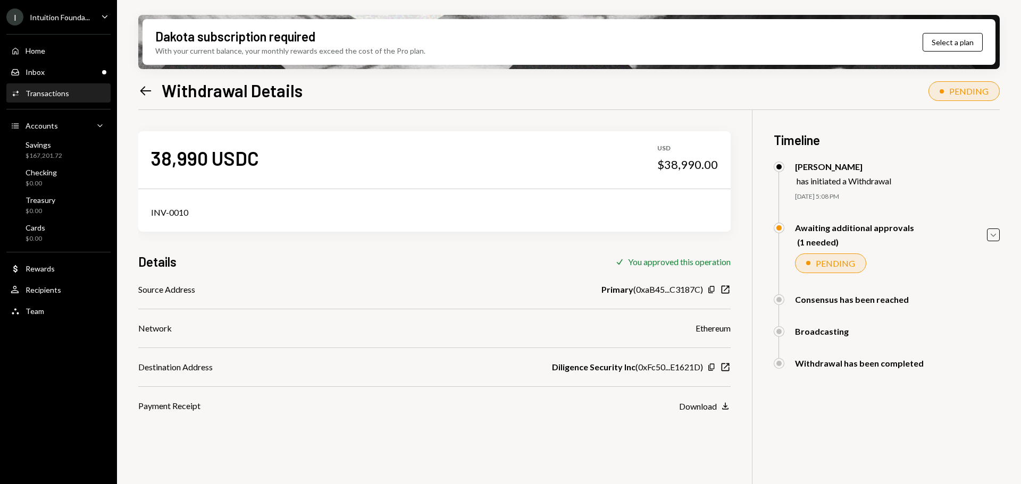
click at [994, 225] on div "Awaiting additional approvals (1 needed) Caret Down" at bounding box center [887, 235] width 226 height 24
click at [995, 235] on icon "Caret Down" at bounding box center [993, 235] width 12 height 12
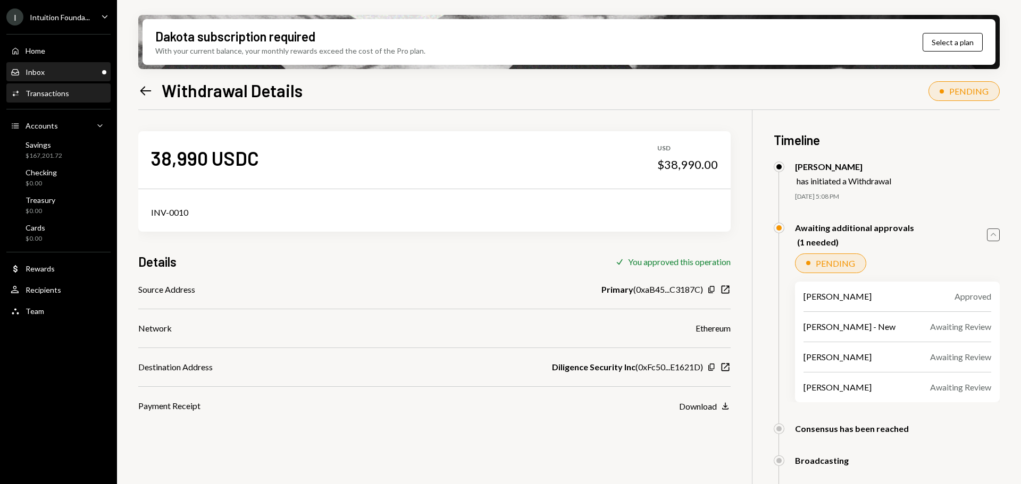
click at [44, 69] on div "Inbox Inbox" at bounding box center [59, 73] width 96 height 10
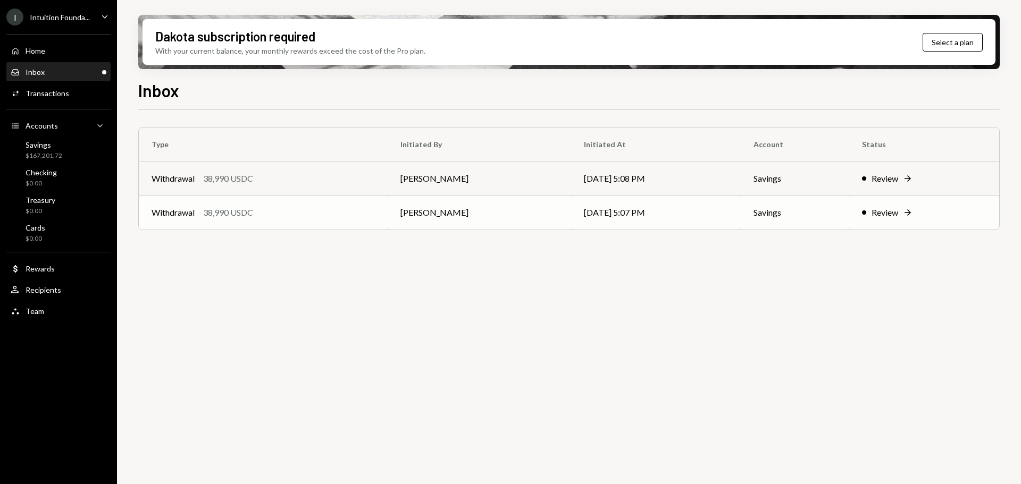
click at [367, 207] on div "Withdrawal 38,990 USDC" at bounding box center [263, 212] width 223 height 13
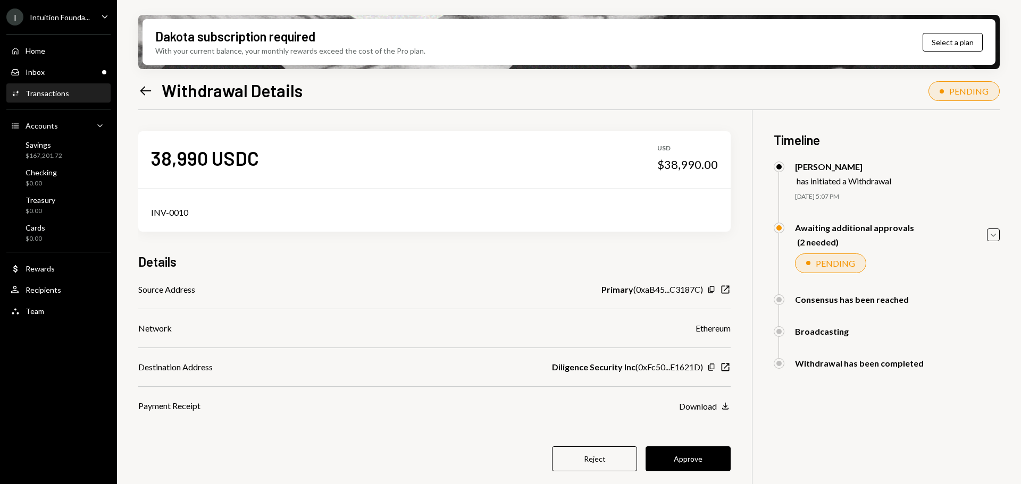
scroll to position [53, 0]
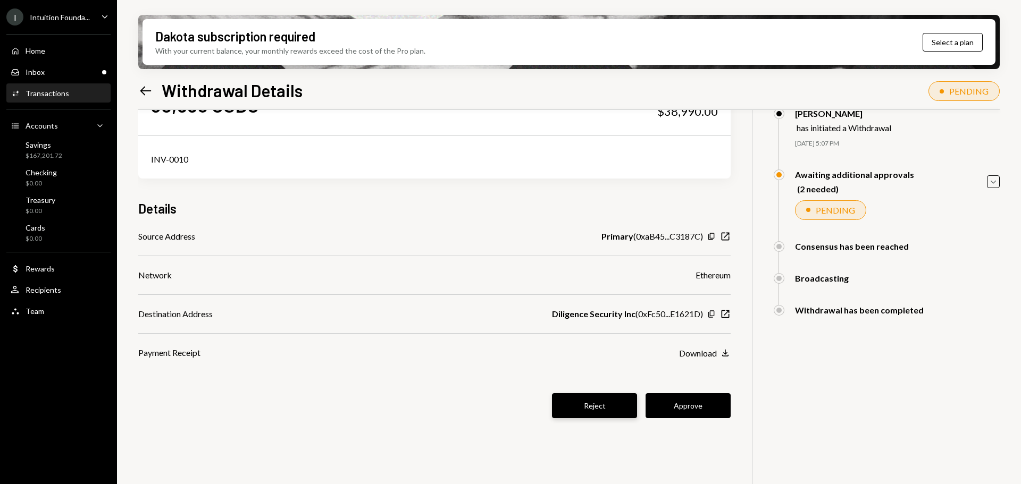
click at [586, 404] on button "Reject" at bounding box center [594, 405] width 85 height 25
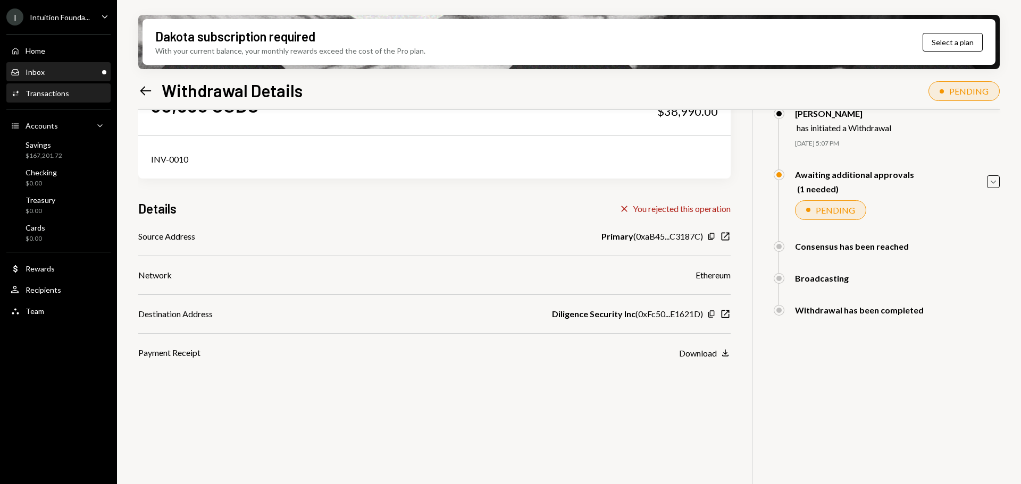
click at [65, 74] on div "Inbox Inbox" at bounding box center [59, 73] width 96 height 10
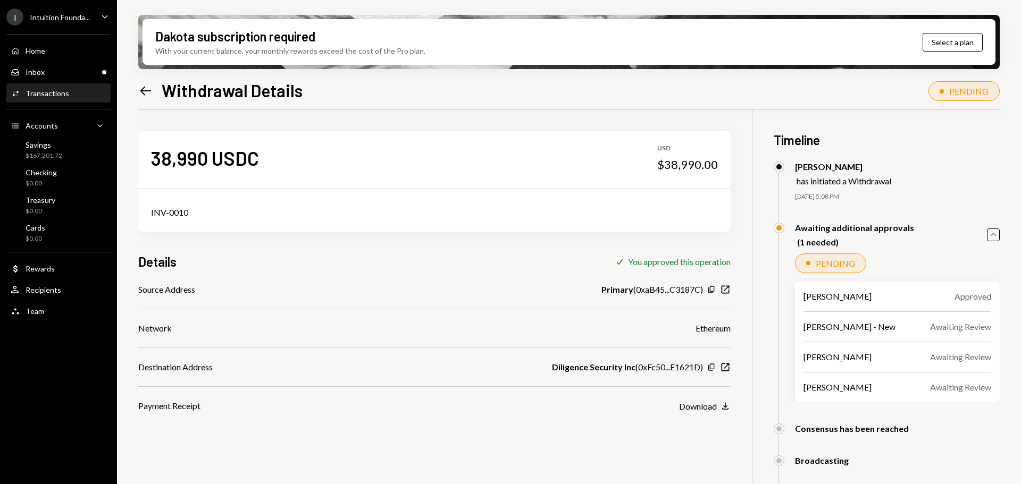
scroll to position [53, 0]
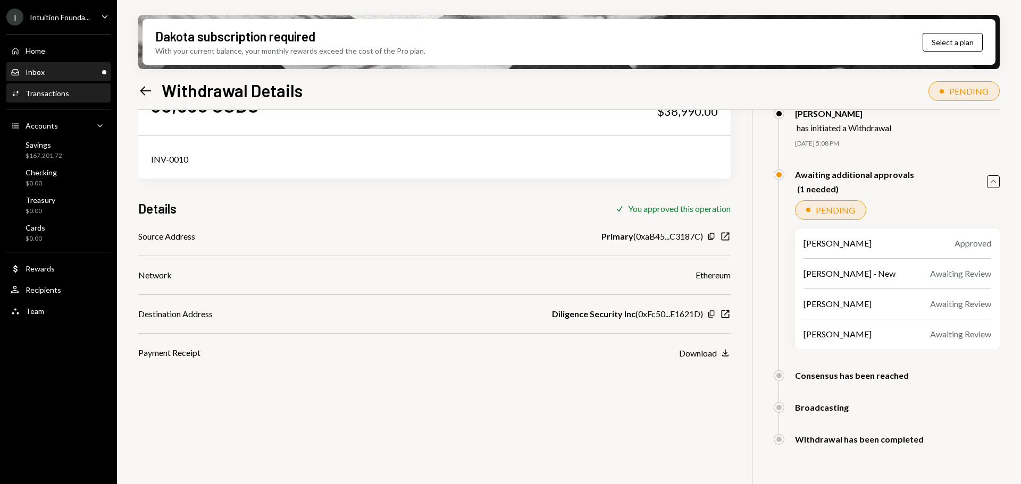
click at [52, 69] on div "Inbox Inbox" at bounding box center [59, 73] width 96 height 10
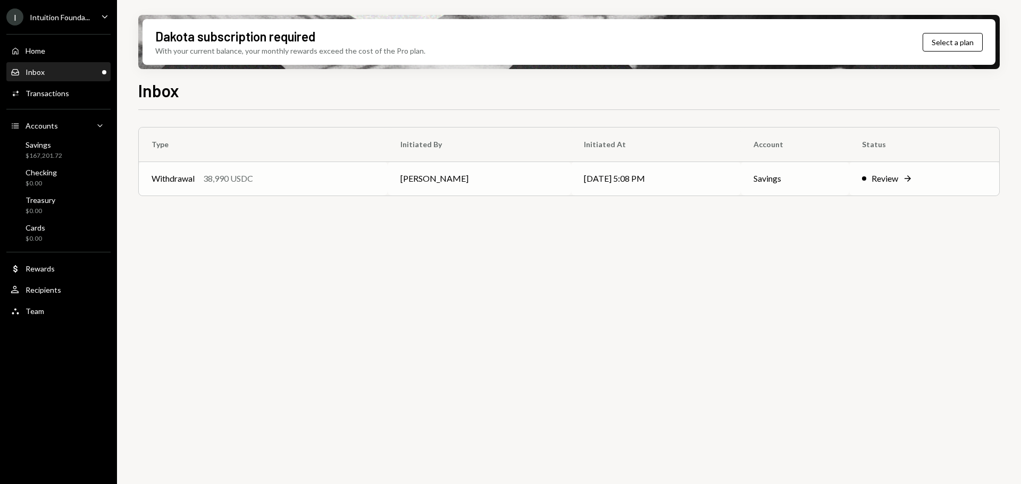
click at [182, 181] on div "Withdrawal" at bounding box center [173, 178] width 43 height 13
